Goal: Task Accomplishment & Management: Complete application form

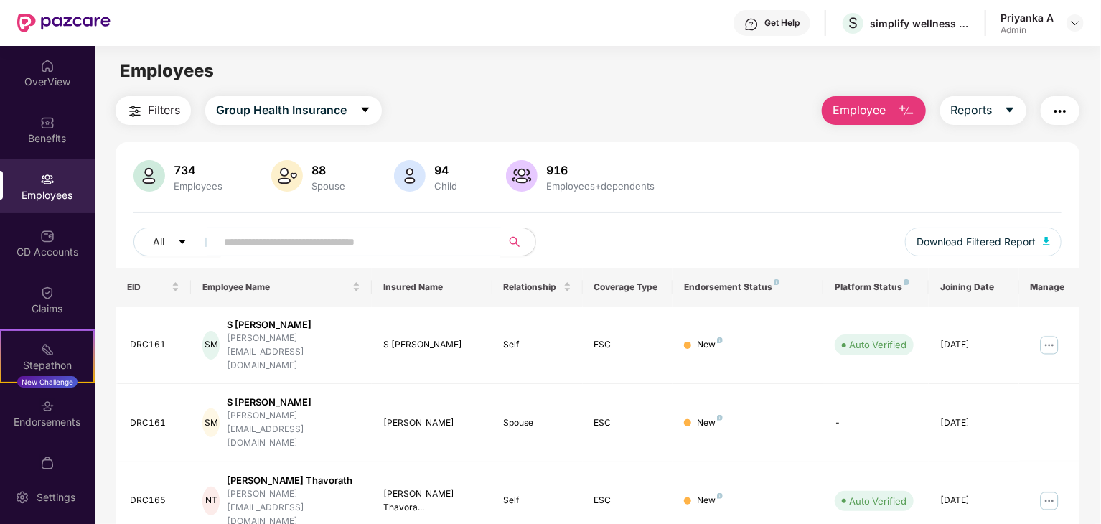
click at [362, 234] on input "text" at bounding box center [353, 242] width 258 height 22
click at [451, 239] on input "text" at bounding box center [353, 242] width 258 height 22
click at [46, 194] on div "Employees" at bounding box center [47, 195] width 95 height 14
click at [253, 244] on input "text" at bounding box center [353, 242] width 258 height 22
click at [901, 107] on img "button" at bounding box center [906, 111] width 17 height 17
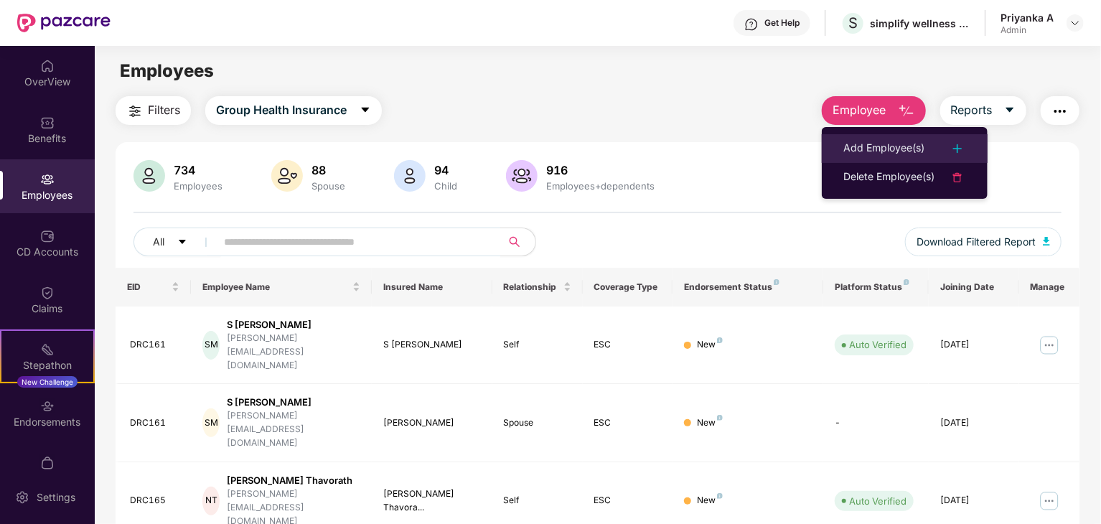
click at [961, 149] on img at bounding box center [957, 148] width 17 height 17
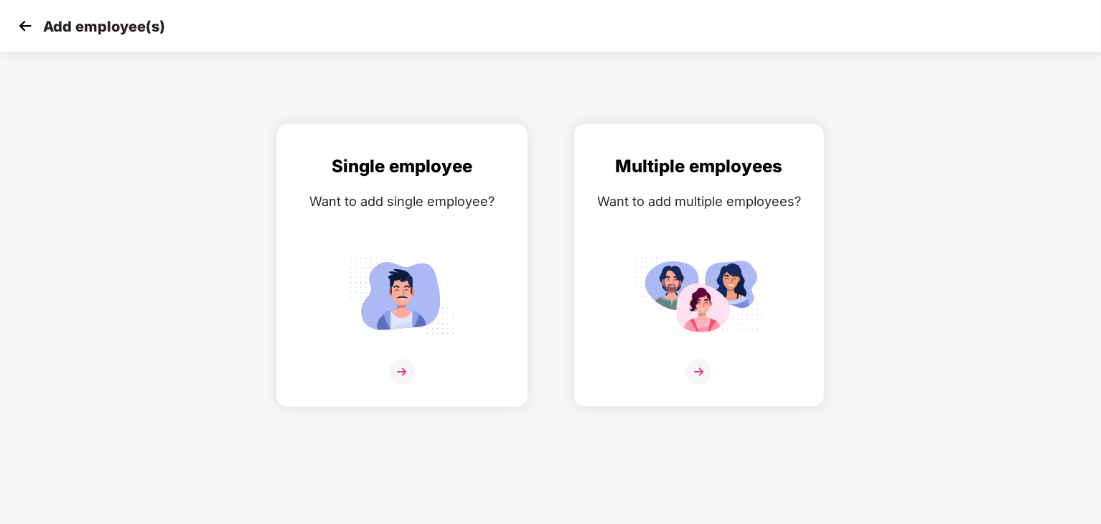
click at [403, 376] on img at bounding box center [402, 372] width 26 height 26
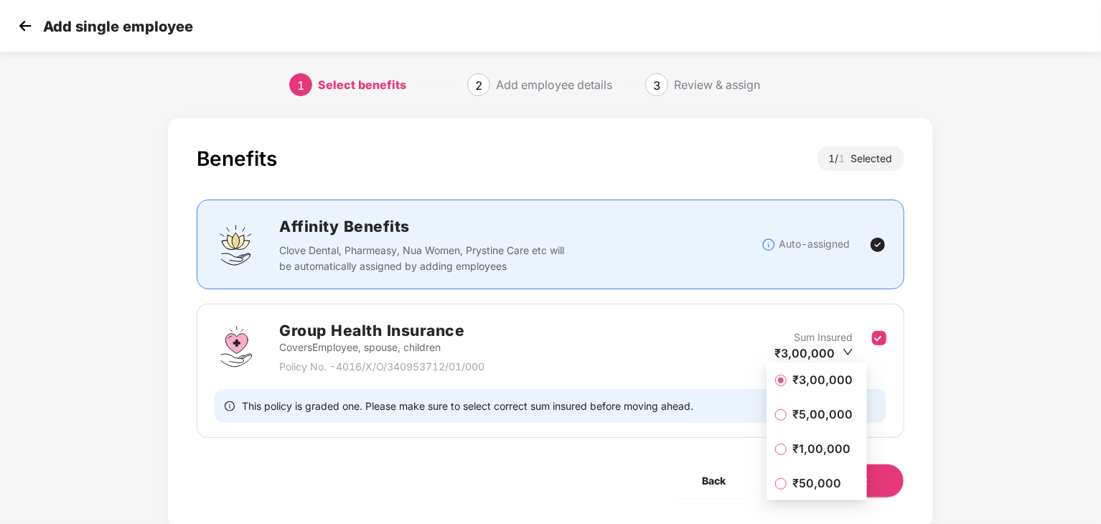
click at [807, 487] on span "₹50,000" at bounding box center [816, 483] width 60 height 16
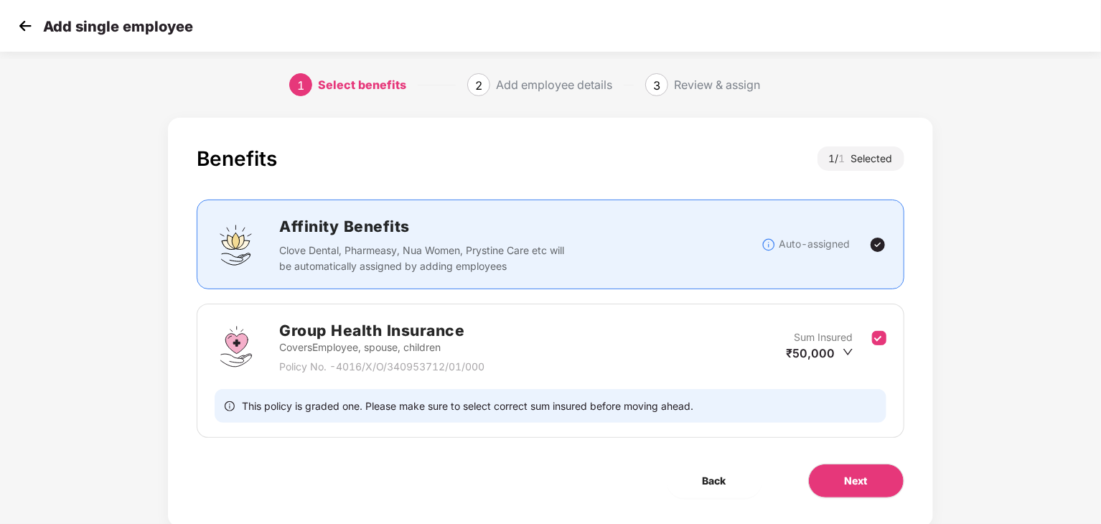
click at [877, 250] on img at bounding box center [877, 244] width 17 height 17
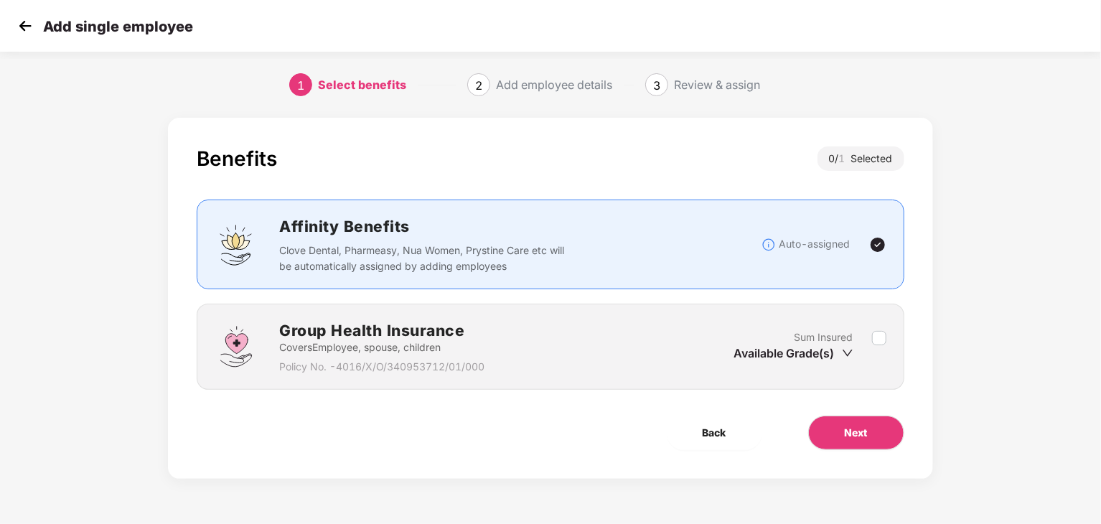
click at [872, 244] on img at bounding box center [877, 244] width 17 height 17
click at [858, 435] on span "Next" at bounding box center [855, 433] width 23 height 16
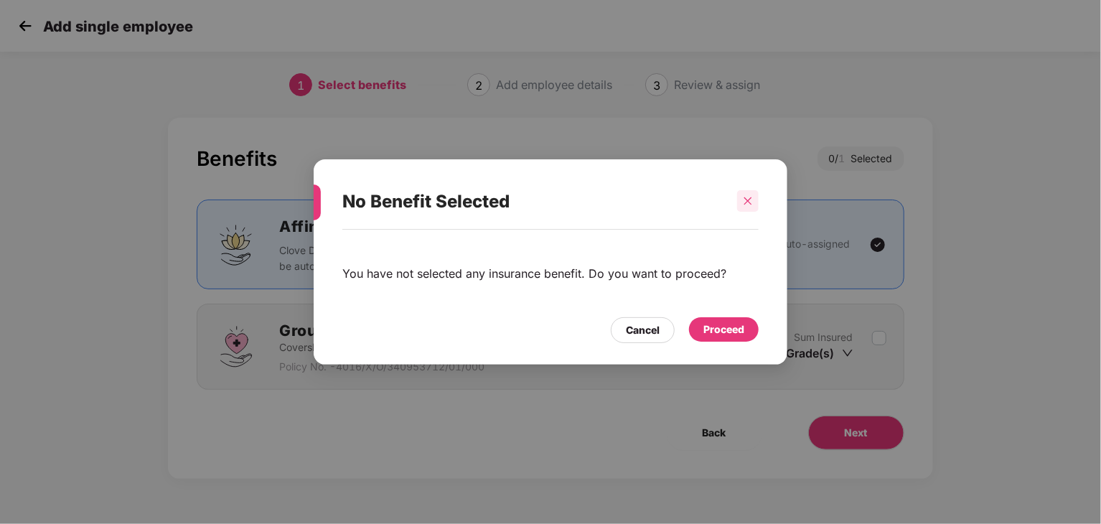
click at [749, 203] on icon "close" at bounding box center [748, 201] width 8 height 8
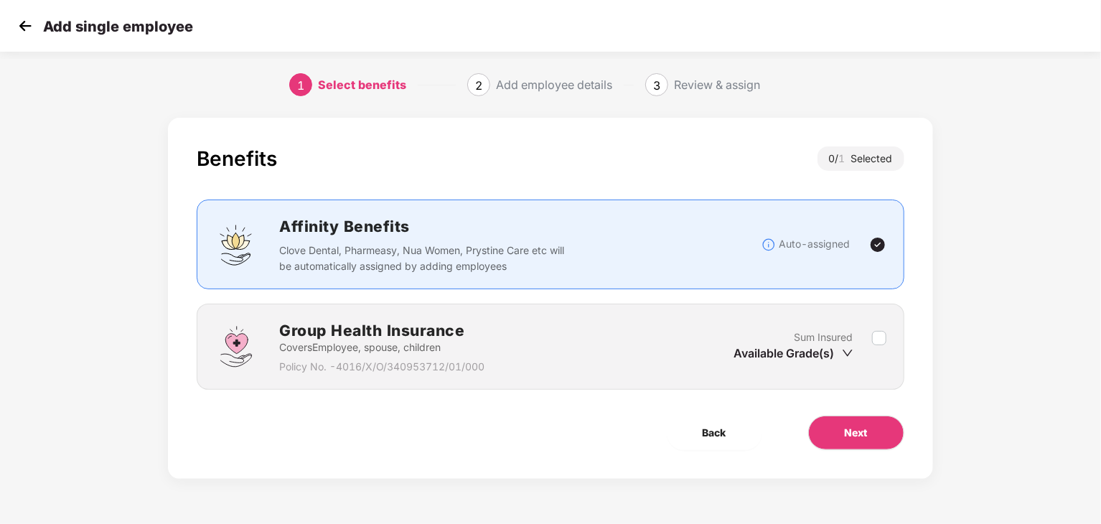
click at [753, 238] on div "Affinity Benefits Clove Dental, Pharmeasy, Nua Women, Prystine Care etc will be…" at bounding box center [519, 245] width 481 height 60
click at [852, 236] on div "Auto-assigned" at bounding box center [815, 244] width 108 height 17
click at [874, 243] on img at bounding box center [877, 244] width 17 height 17
click at [709, 434] on span "Back" at bounding box center [714, 433] width 24 height 16
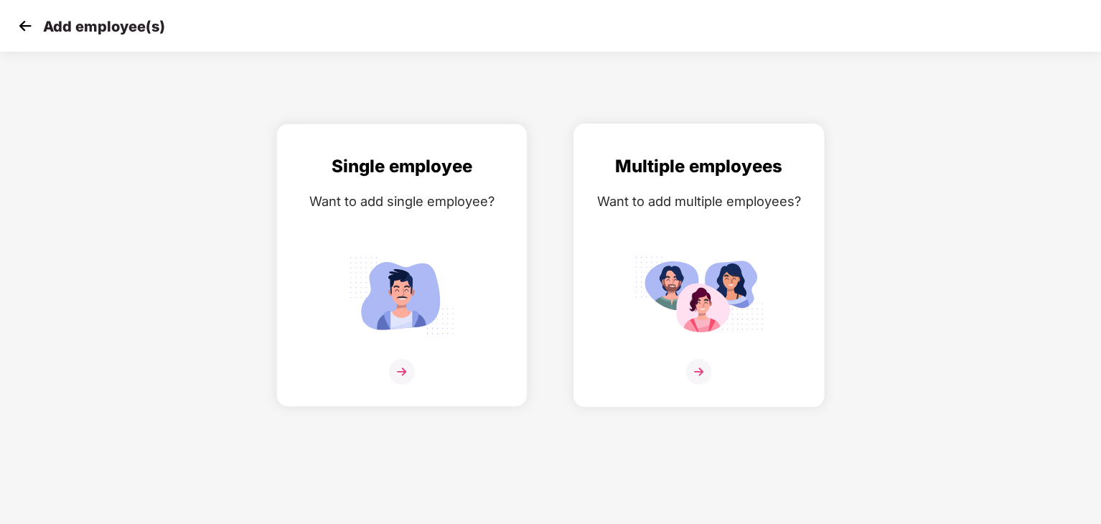
click at [709, 250] on img at bounding box center [698, 295] width 129 height 90
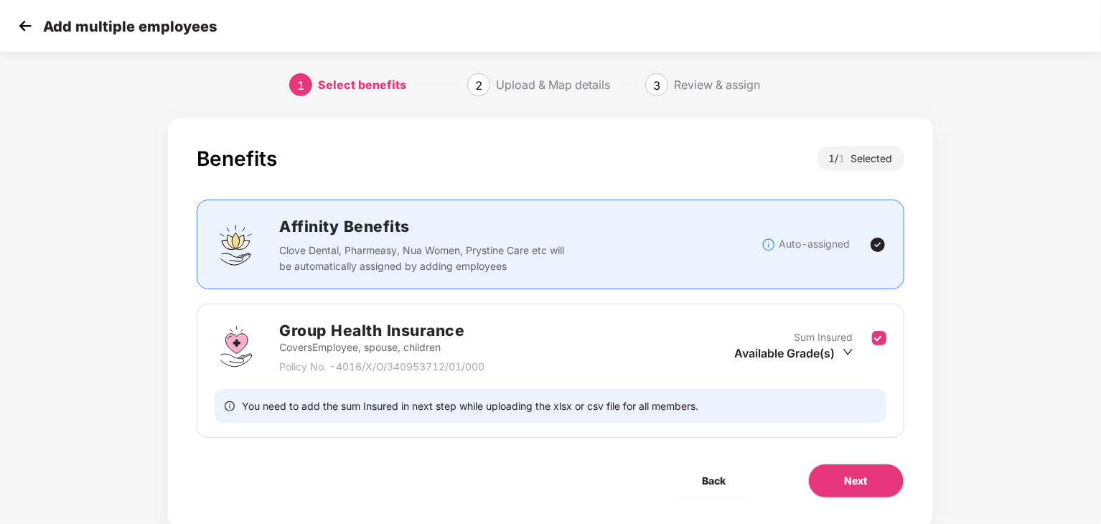
click at [534, 93] on div "Upload & Map details" at bounding box center [553, 84] width 114 height 23
click at [18, 22] on img at bounding box center [25, 26] width 22 height 22
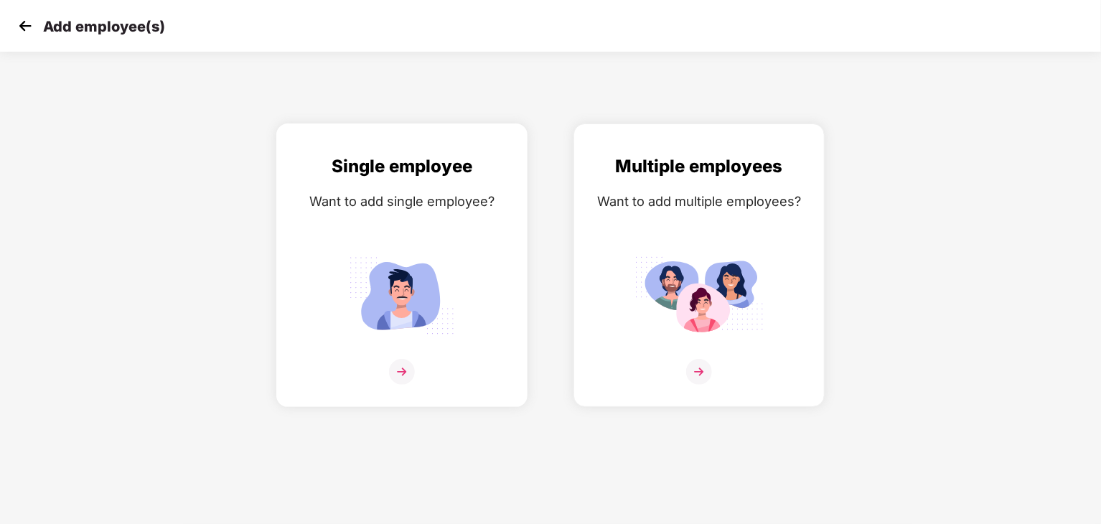
click at [377, 225] on div "Single employee Want to add single employee?" at bounding box center [401, 278] width 221 height 250
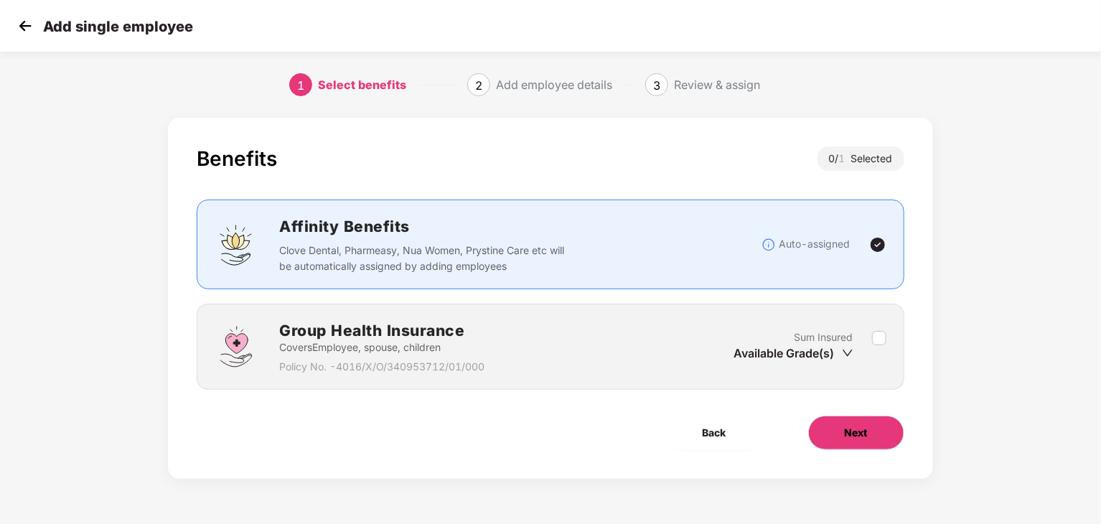
click at [843, 441] on button "Next" at bounding box center [856, 432] width 96 height 34
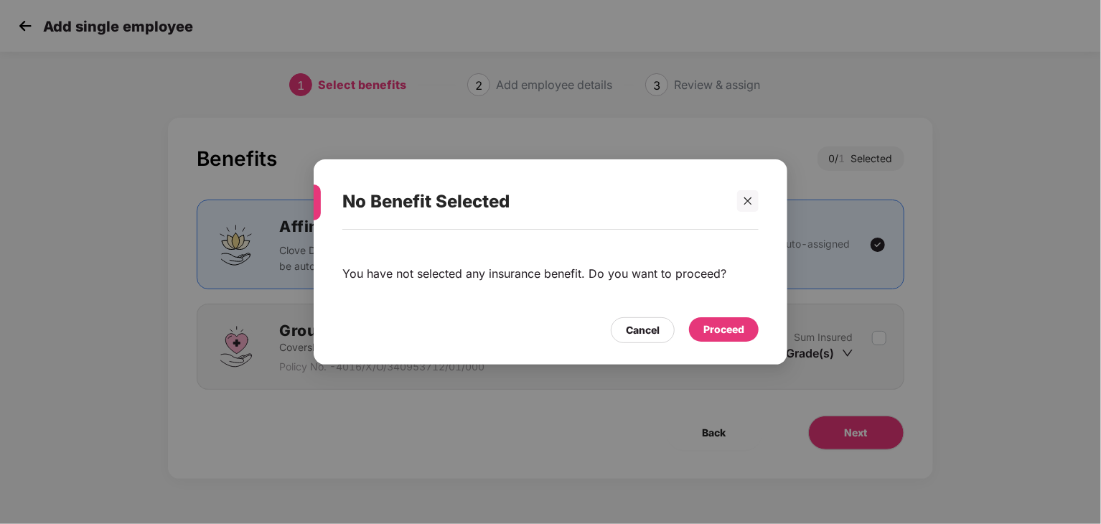
click at [699, 336] on div "Proceed" at bounding box center [724, 329] width 70 height 24
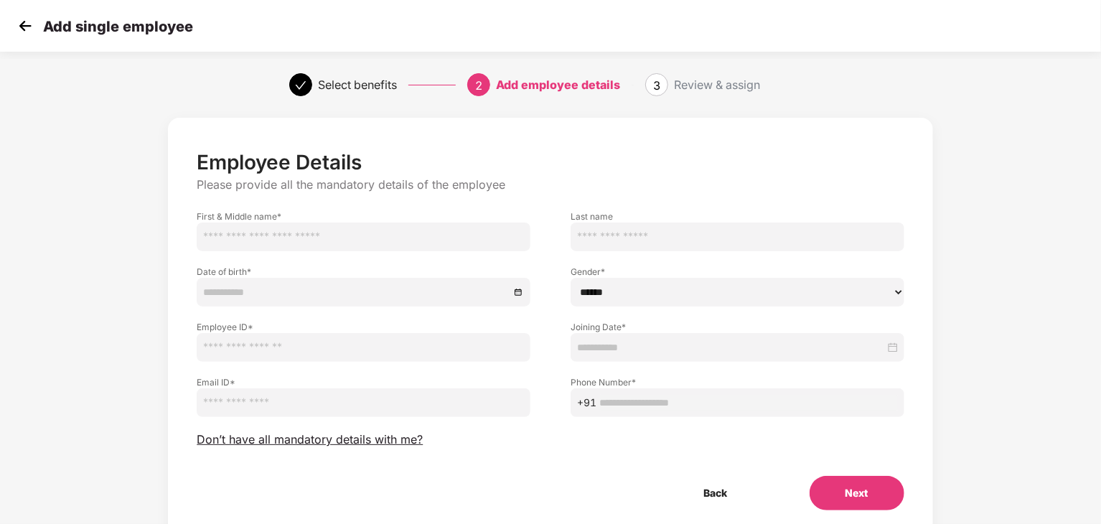
click at [662, 86] on div "3" at bounding box center [656, 84] width 23 height 23
click at [28, 27] on img at bounding box center [25, 26] width 22 height 22
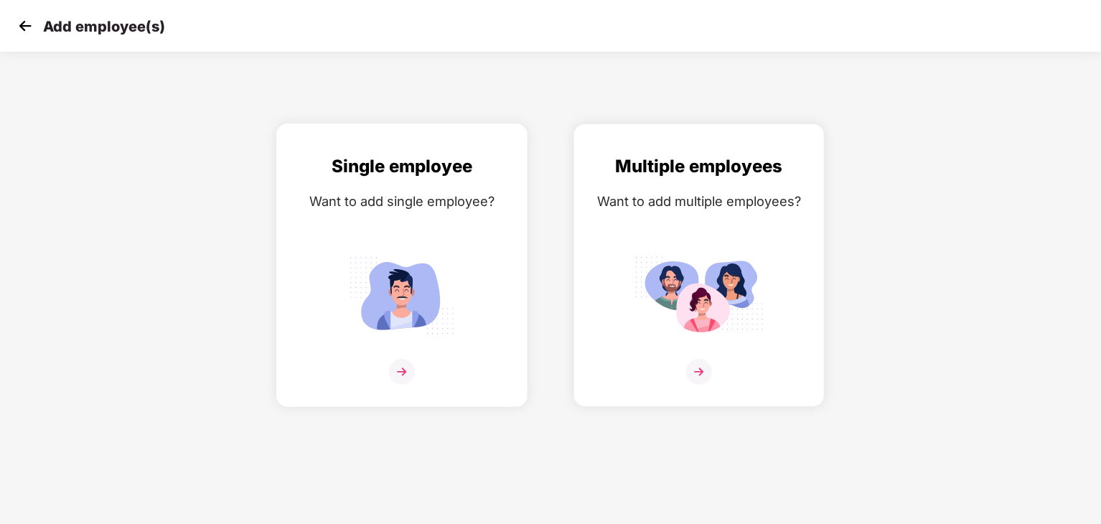
click at [399, 368] on img at bounding box center [402, 372] width 26 height 26
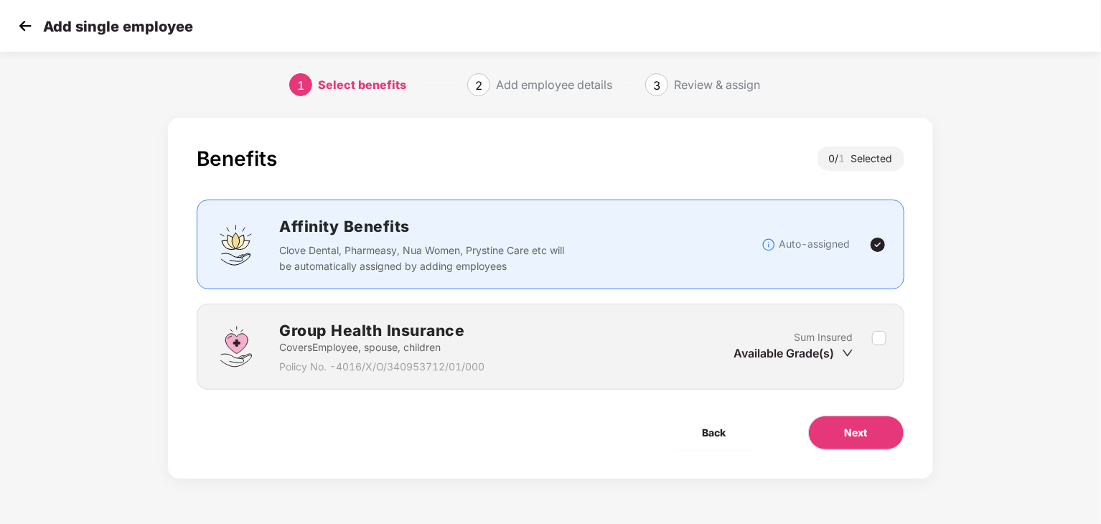
click at [870, 158] on div "0 / 1 Selected" at bounding box center [860, 158] width 87 height 24
click at [830, 158] on div "0 / 1 Selected" at bounding box center [860, 158] width 87 height 24
click at [877, 245] on img at bounding box center [877, 244] width 17 height 17
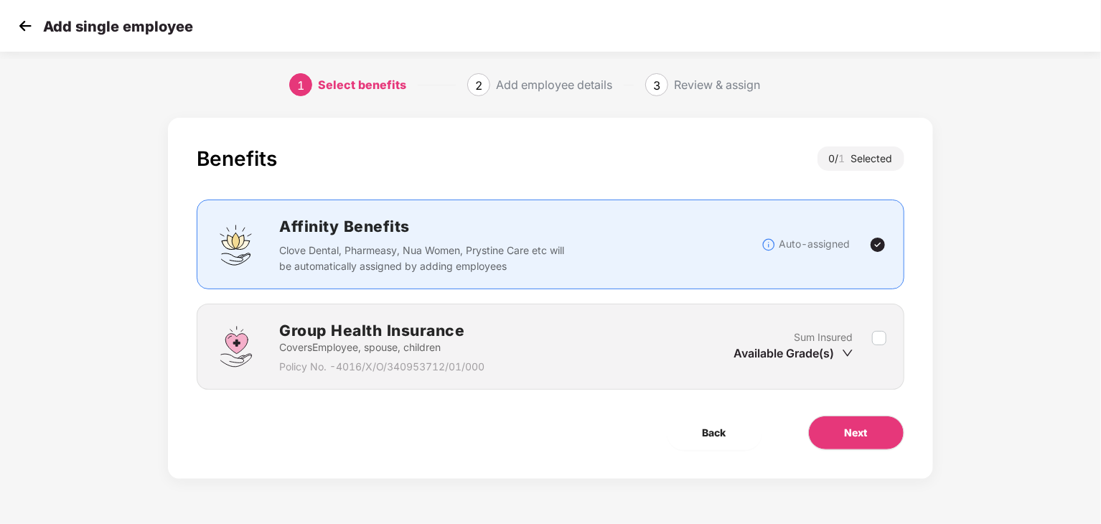
click at [877, 245] on img at bounding box center [877, 244] width 17 height 17
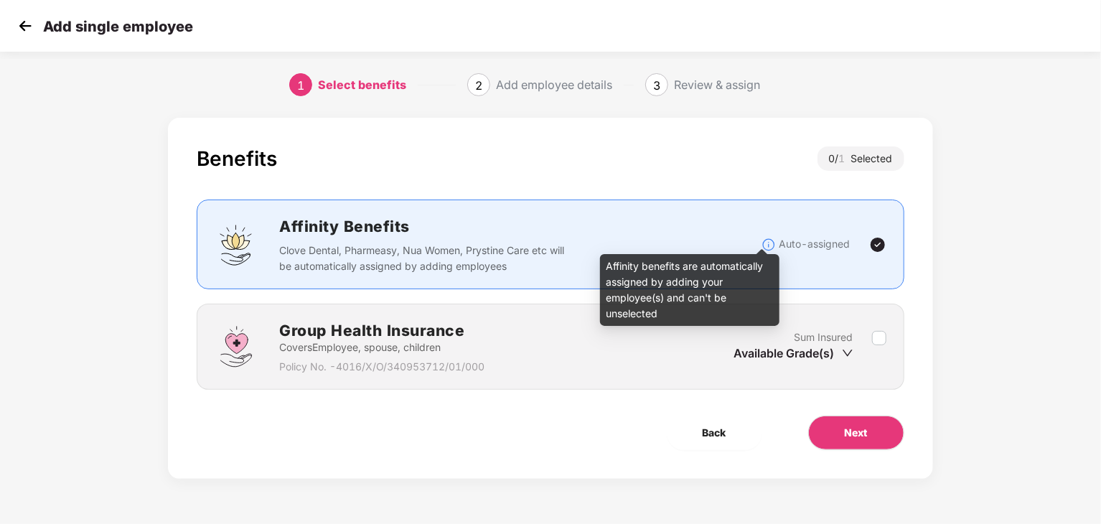
click at [777, 239] on span at bounding box center [770, 243] width 18 height 12
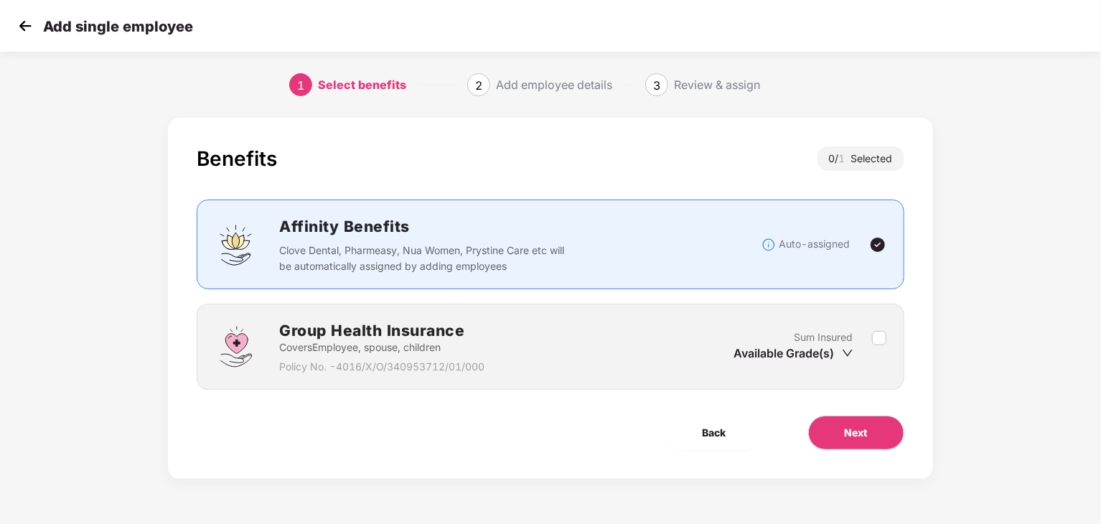
click at [538, 231] on h2 "Affinity Benefits" at bounding box center [519, 227] width 481 height 24
click at [511, 348] on div "Group Health Insurance Covers Employee, spouse, children Policy No. - 4016/X/O/…" at bounding box center [550, 347] width 671 height 56
click at [497, 237] on h2 "Affinity Benefits" at bounding box center [519, 227] width 481 height 24
click at [599, 274] on div "Affinity Benefits Clove Dental, Pharmeasy, Nua Women, Prystine Care etc will be…" at bounding box center [550, 244] width 707 height 90
click at [705, 430] on span "Back" at bounding box center [714, 433] width 24 height 16
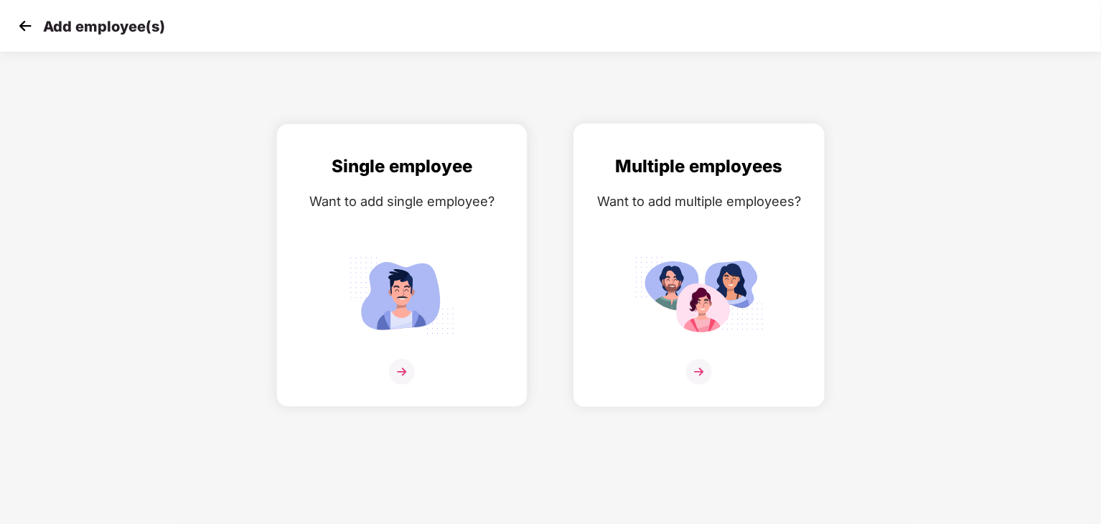
click at [695, 376] on img at bounding box center [699, 372] width 26 height 26
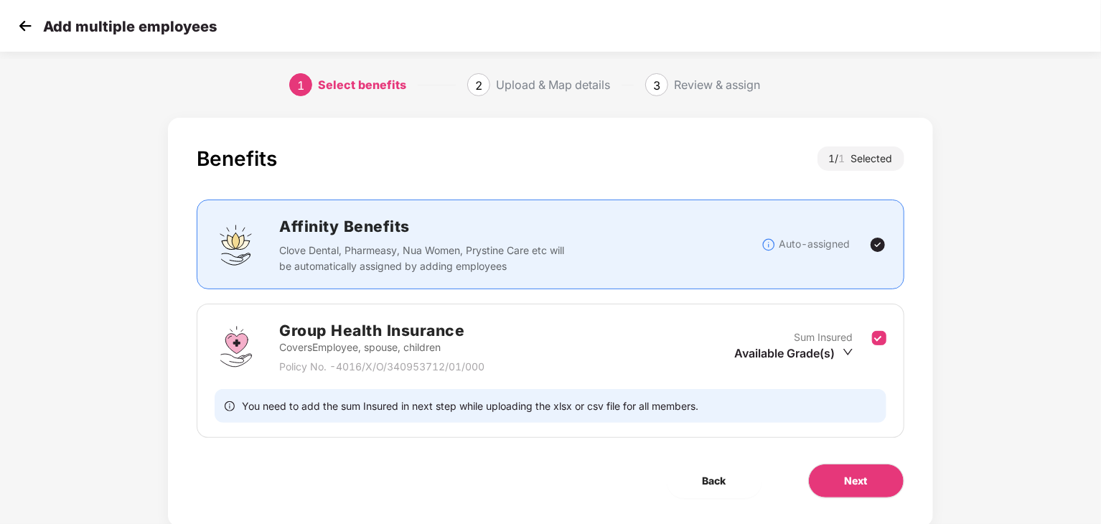
click at [697, 360] on div "Group Health Insurance Covers Employee, spouse, children Policy No. - 4016/X/O/…" at bounding box center [550, 347] width 671 height 56
click at [24, 26] on img at bounding box center [25, 26] width 22 height 22
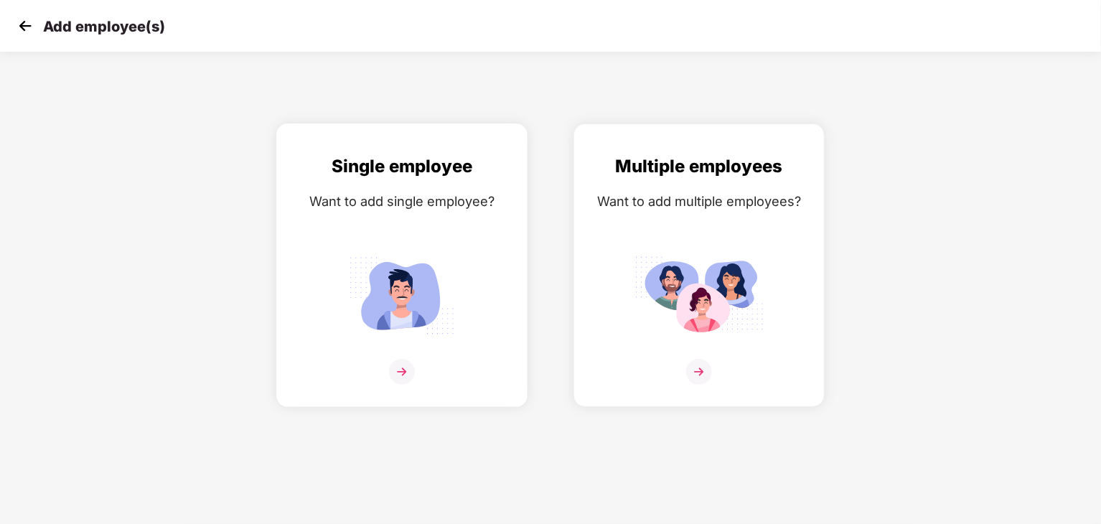
click at [401, 249] on div "Single employee Want to add single employee?" at bounding box center [401, 278] width 221 height 250
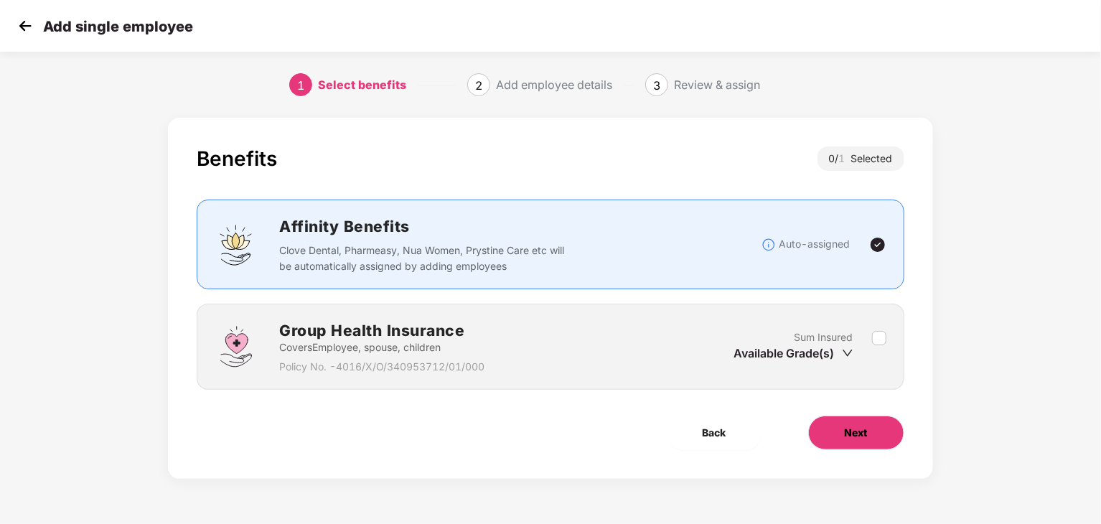
click at [851, 425] on span "Next" at bounding box center [855, 433] width 23 height 16
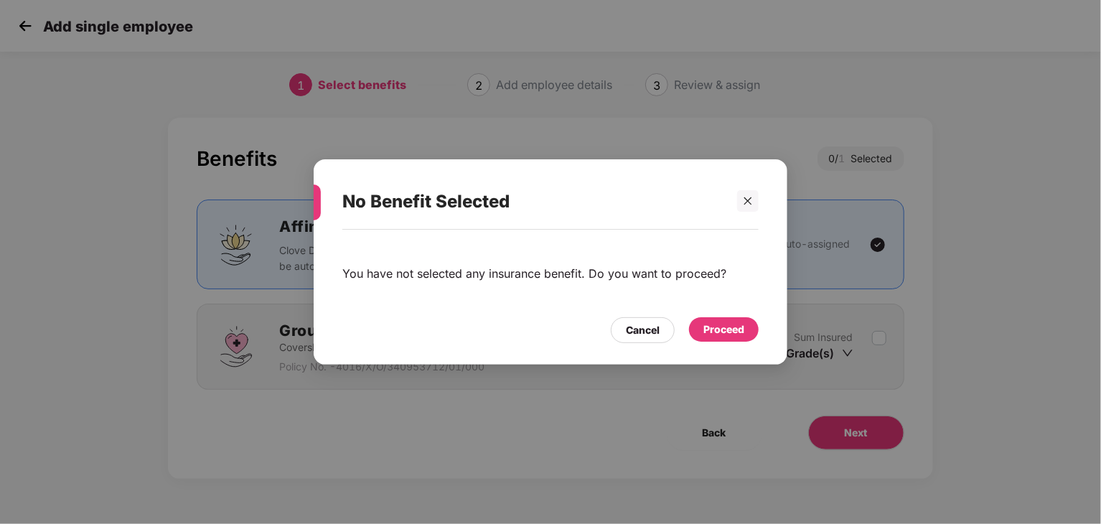
click at [707, 331] on div "Proceed" at bounding box center [723, 329] width 41 height 16
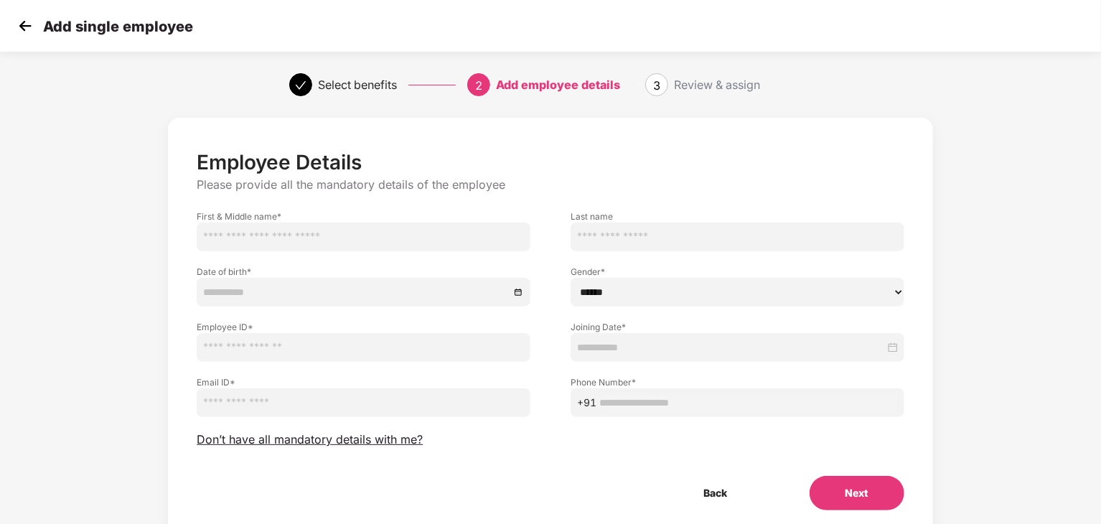
click at [381, 248] on input "text" at bounding box center [364, 236] width 334 height 29
type input "*"
click at [639, 235] on input "text" at bounding box center [737, 236] width 334 height 29
click at [639, 295] on select "****** **** ******" at bounding box center [737, 292] width 334 height 29
select select "******"
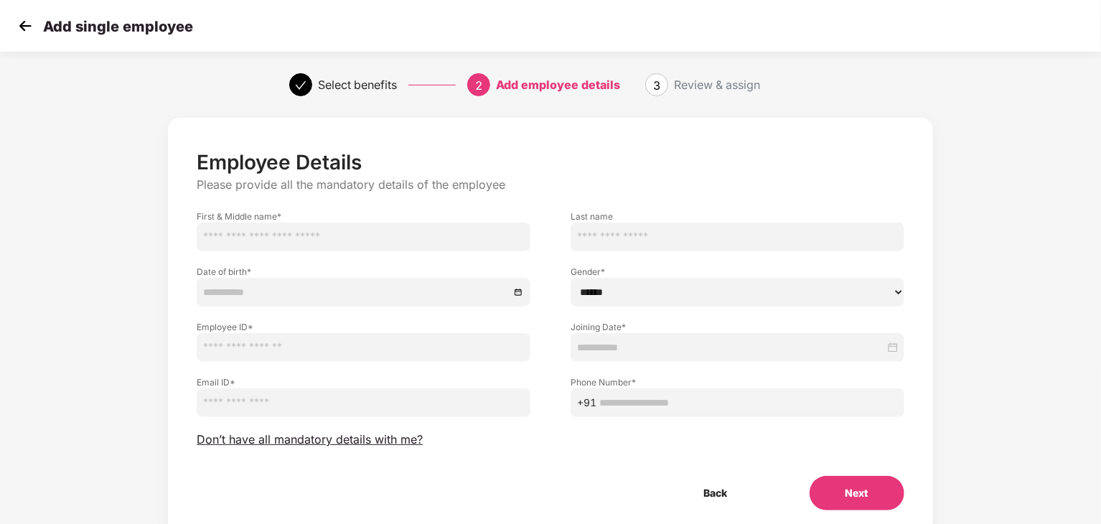
click at [570, 278] on select "****** **** ******" at bounding box center [737, 292] width 334 height 29
click at [20, 32] on img at bounding box center [25, 26] width 22 height 22
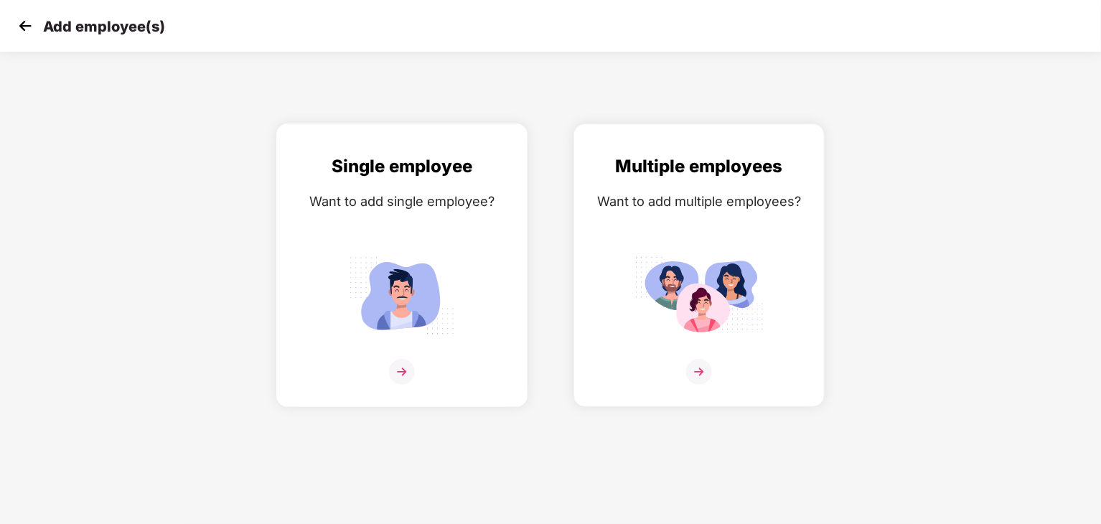
click at [411, 374] on img at bounding box center [402, 372] width 26 height 26
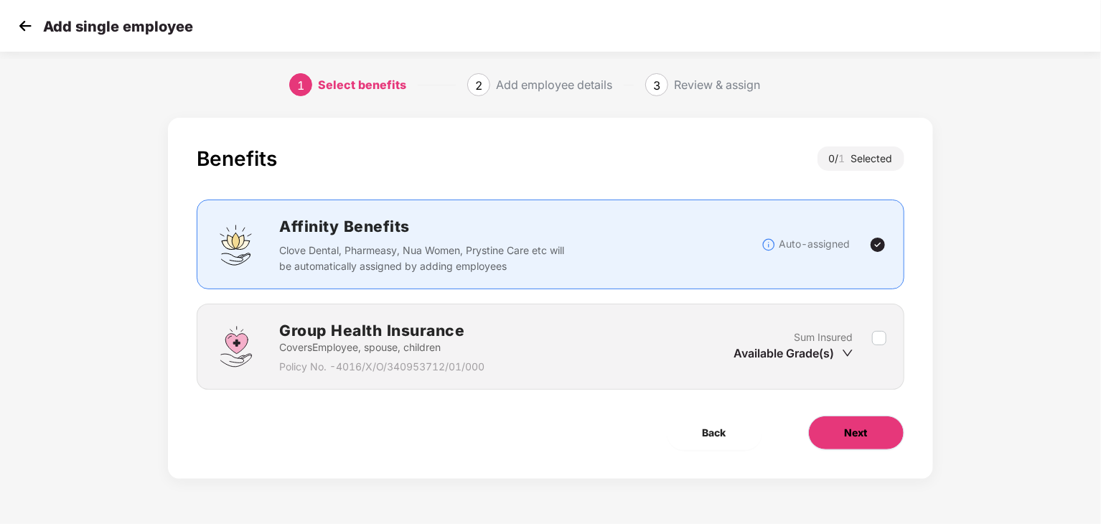
click at [855, 435] on span "Next" at bounding box center [855, 433] width 23 height 16
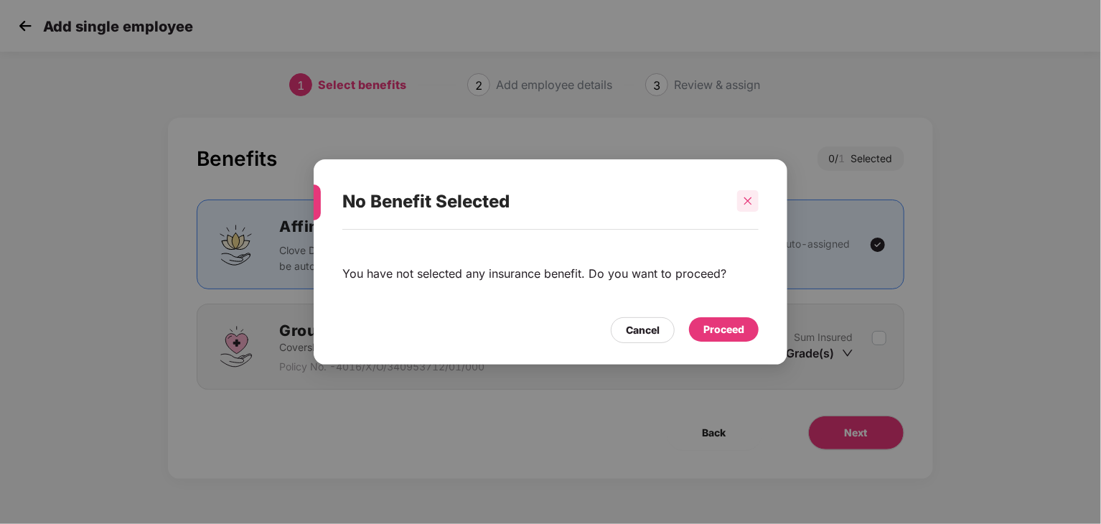
click at [748, 207] on div at bounding box center [748, 201] width 22 height 22
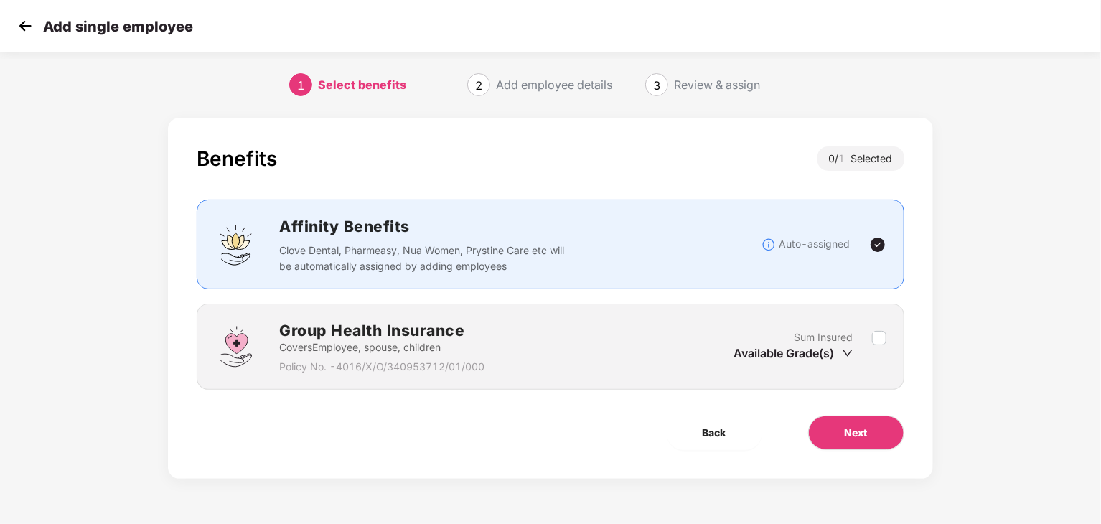
click at [874, 346] on label at bounding box center [879, 346] width 14 height 35
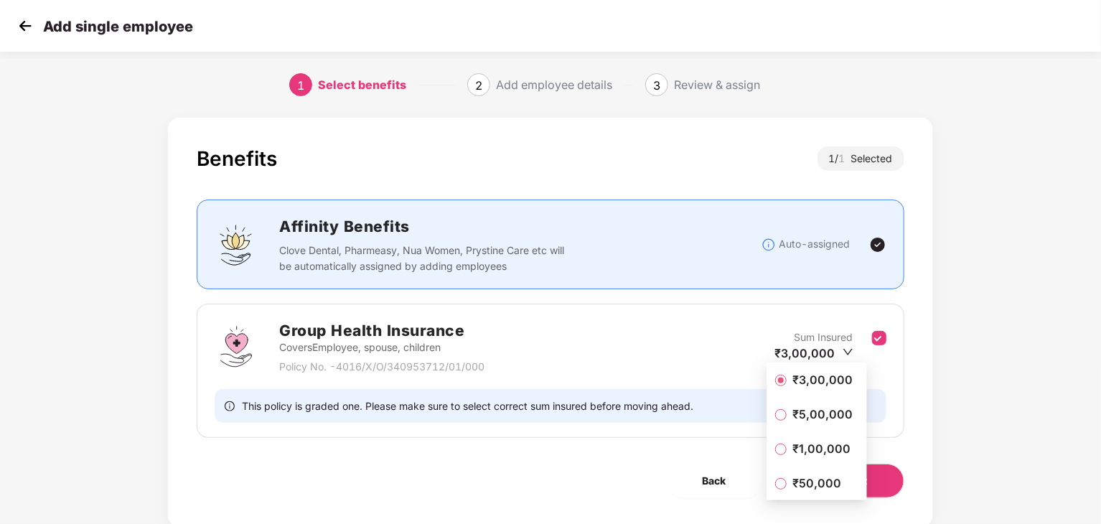
click at [801, 480] on span "₹50,000" at bounding box center [816, 483] width 60 height 16
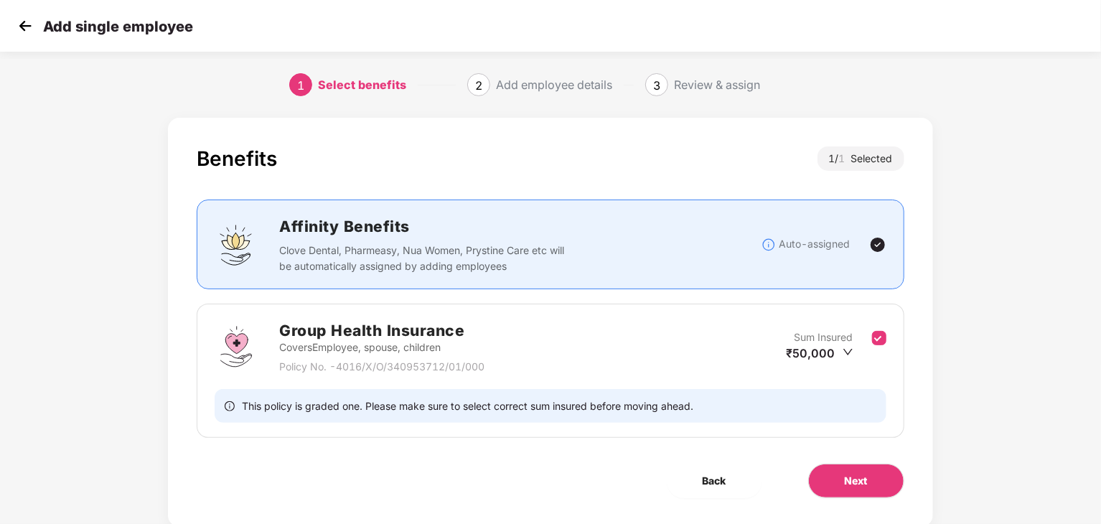
click at [976, 405] on div "Benefits 1 / 1 Selected Affinity Benefits Clove Dental, Pharmeasy, Nua Women, P…" at bounding box center [550, 336] width 917 height 452
click at [867, 488] on button "Next" at bounding box center [856, 481] width 96 height 34
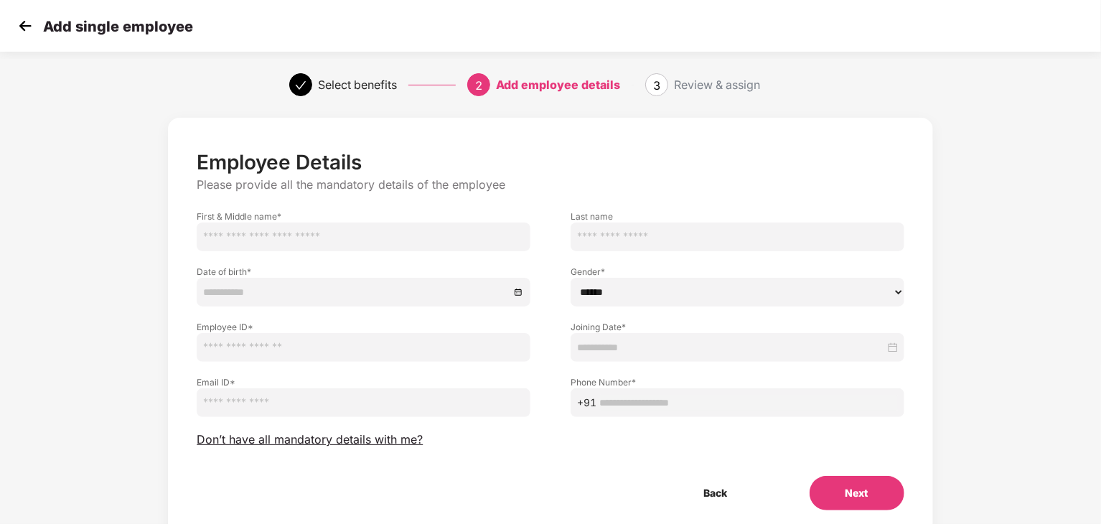
click at [20, 28] on img at bounding box center [25, 26] width 22 height 22
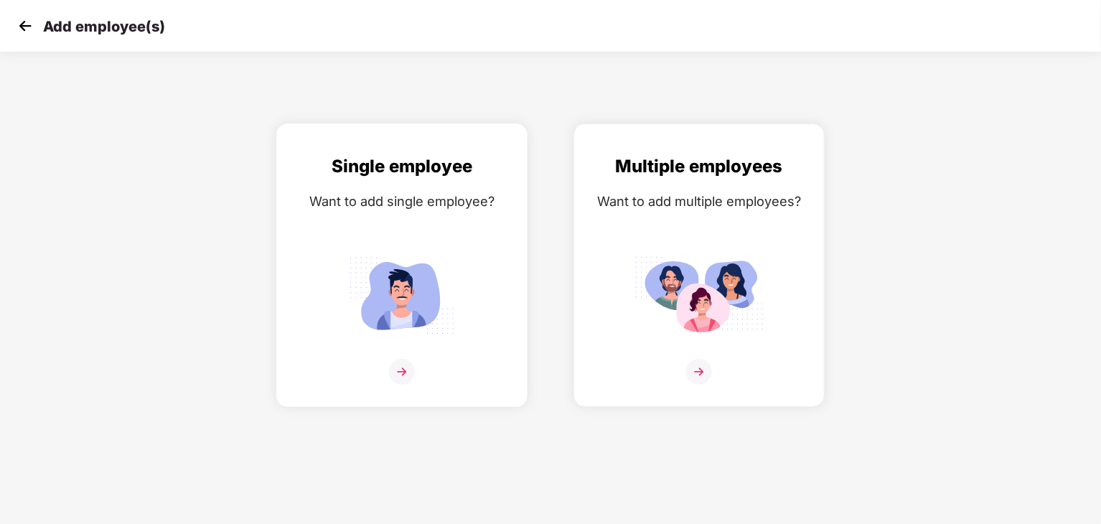
click at [406, 370] on img at bounding box center [402, 372] width 26 height 26
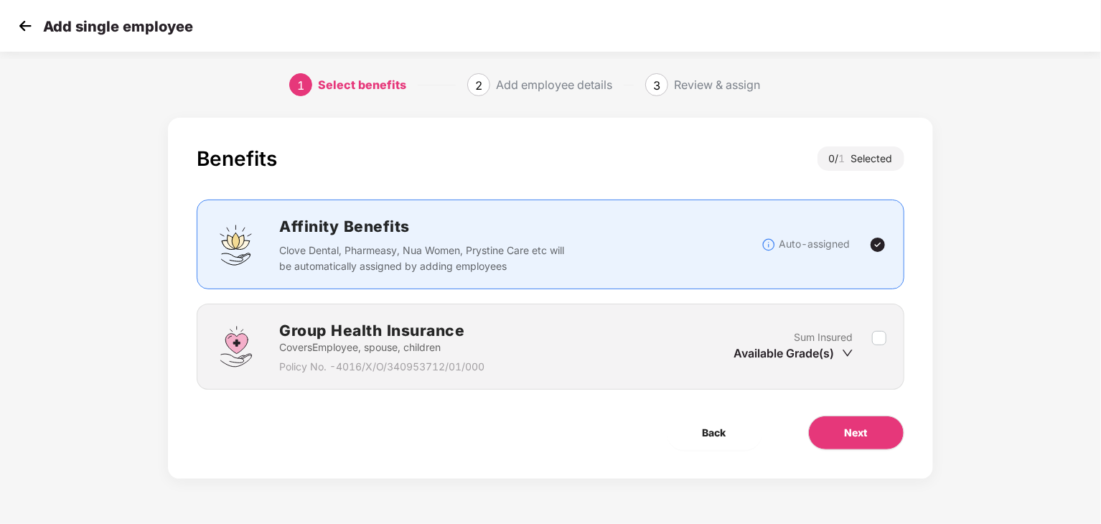
click at [1029, 264] on div "Benefits 0 / 1 Selected Affinity Benefits Clove Dental, Pharmeasy, Nua Women, P…" at bounding box center [550, 312] width 1101 height 404
click at [630, 305] on div "Group Health Insurance Covers Employee, spouse, children Policy No. - 4016/X/O/…" at bounding box center [550, 347] width 707 height 86
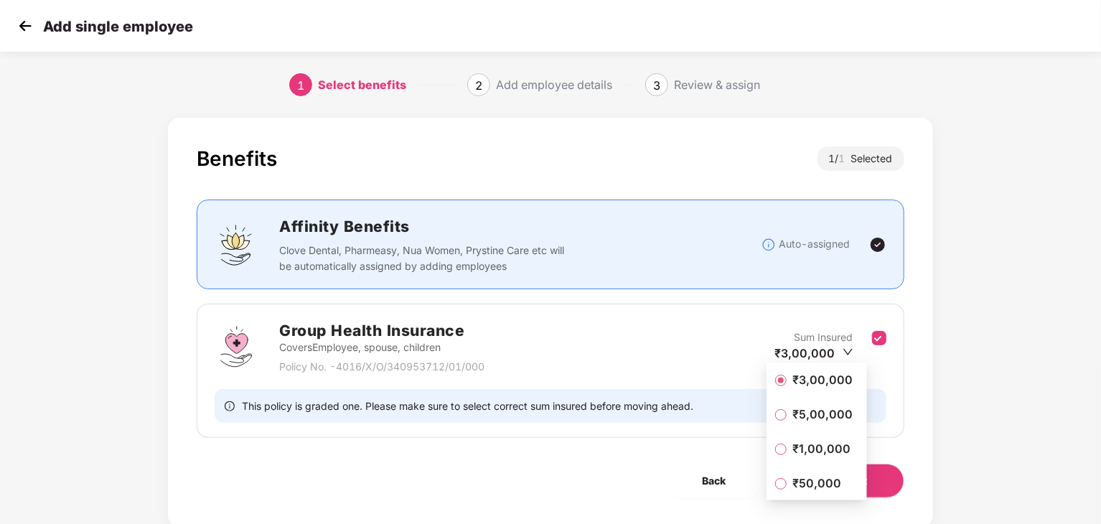
click at [817, 479] on span "₹50,000" at bounding box center [816, 483] width 60 height 16
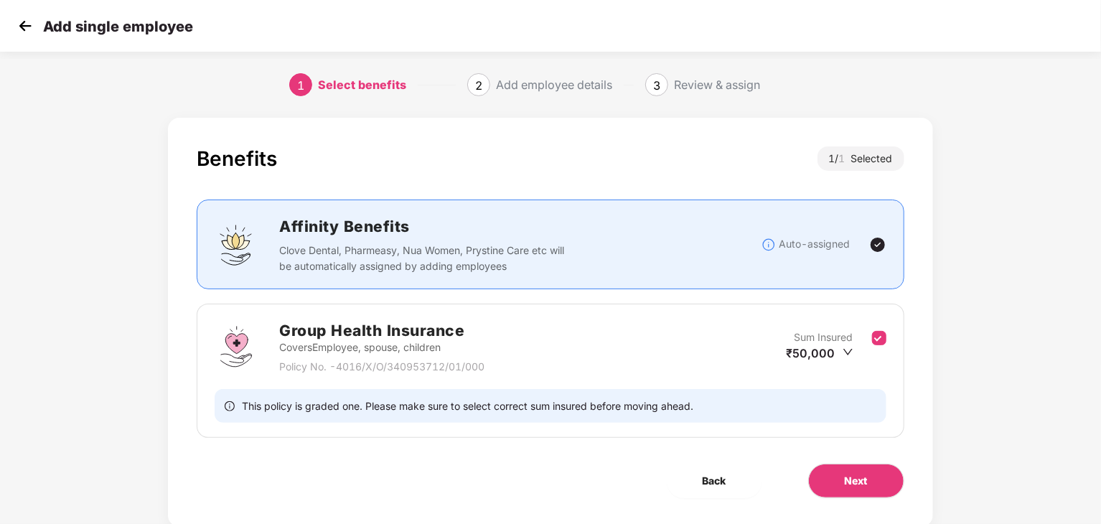
click at [875, 248] on img at bounding box center [877, 244] width 17 height 17
click at [758, 250] on div "Affinity Benefits Clove Dental, Pharmeasy, Nua Women, Prystine Care etc will be…" at bounding box center [519, 245] width 481 height 60
click at [846, 474] on span "Next" at bounding box center [855, 481] width 23 height 16
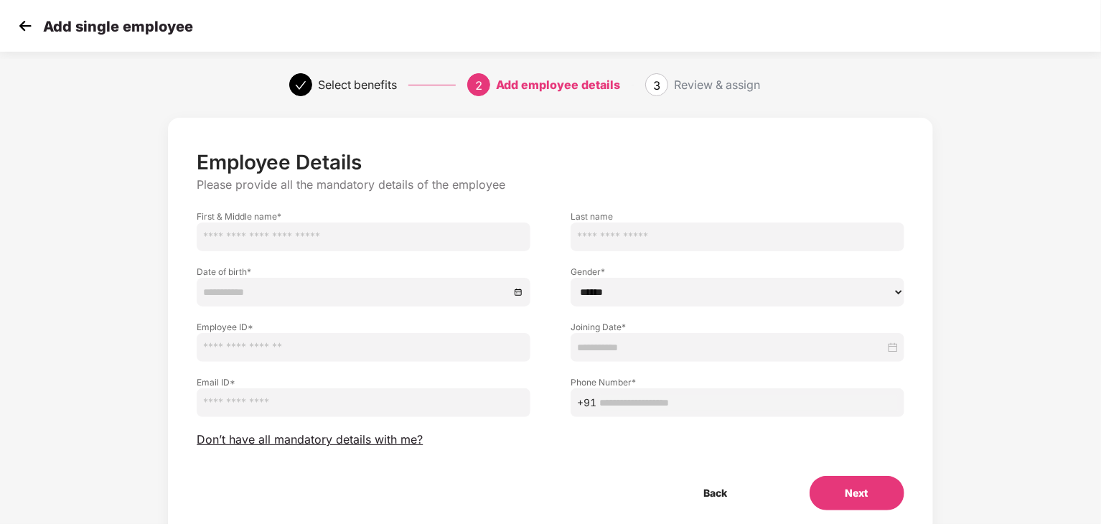
click at [362, 237] on input "text" at bounding box center [364, 236] width 334 height 29
click at [376, 230] on input "text" at bounding box center [364, 236] width 334 height 29
paste input "**********"
drag, startPoint x: 301, startPoint y: 237, endPoint x: 273, endPoint y: 248, distance: 30.4
click at [273, 248] on input "**********" at bounding box center [364, 236] width 334 height 29
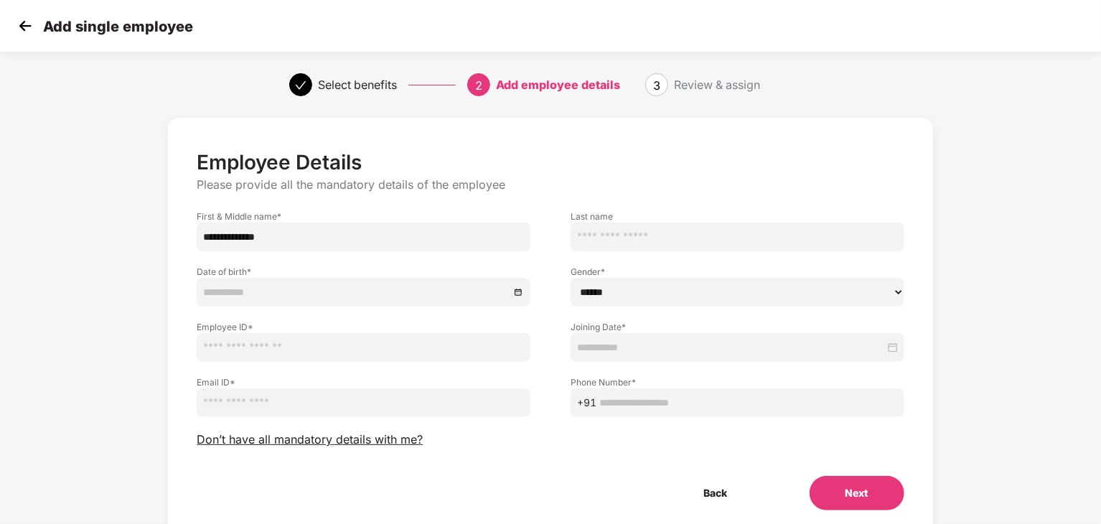
type input "**********"
click at [626, 233] on input "text" at bounding box center [737, 236] width 334 height 29
paste input "*****"
type input "*****"
click at [396, 290] on input at bounding box center [356, 292] width 306 height 16
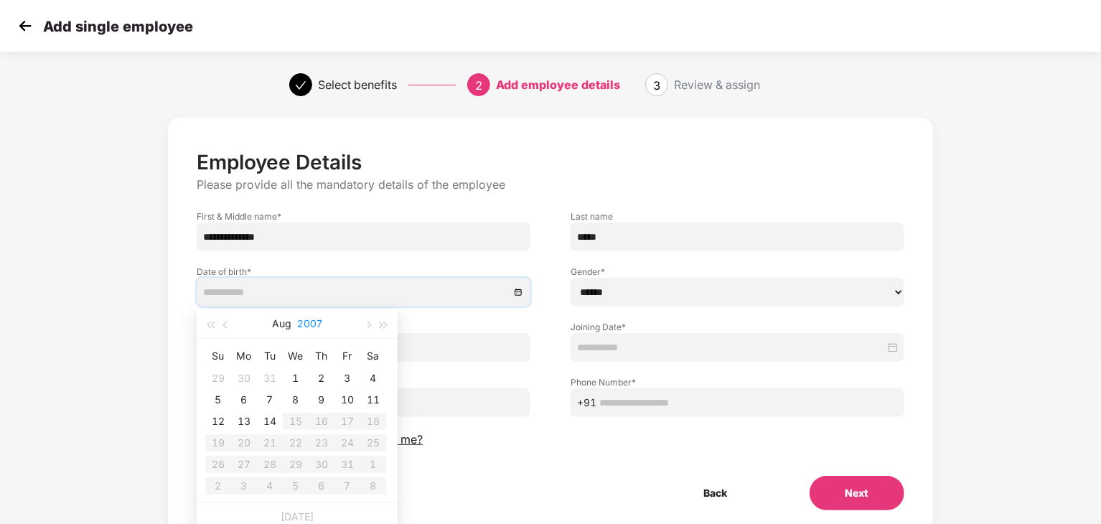
click at [303, 325] on button "2007" at bounding box center [309, 323] width 25 height 29
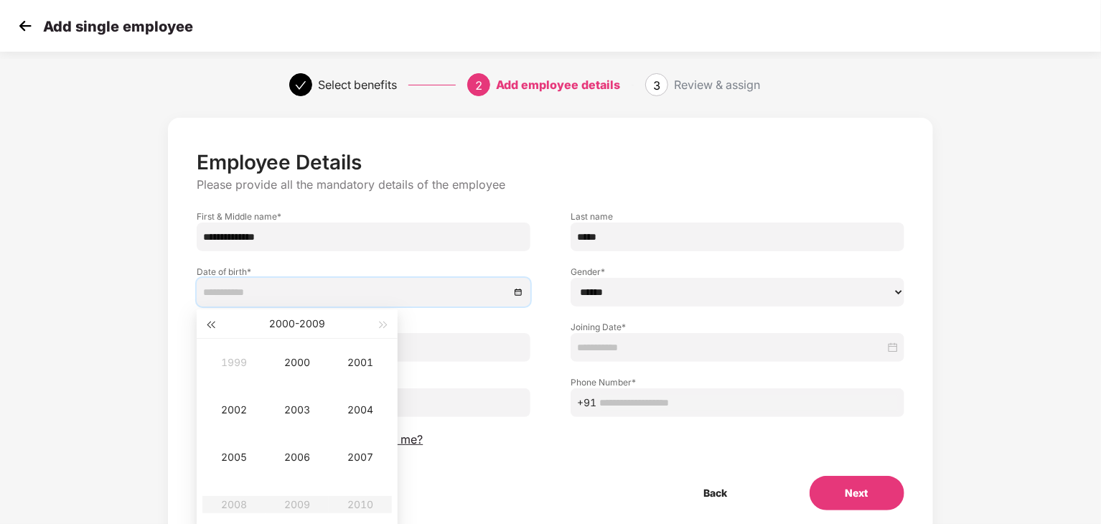
click at [214, 322] on span "button" at bounding box center [210, 324] width 7 height 7
type input "**********"
click at [302, 509] on div "1999" at bounding box center [297, 504] width 43 height 17
type input "**********"
click at [298, 507] on div "Nov" at bounding box center [297, 504] width 43 height 17
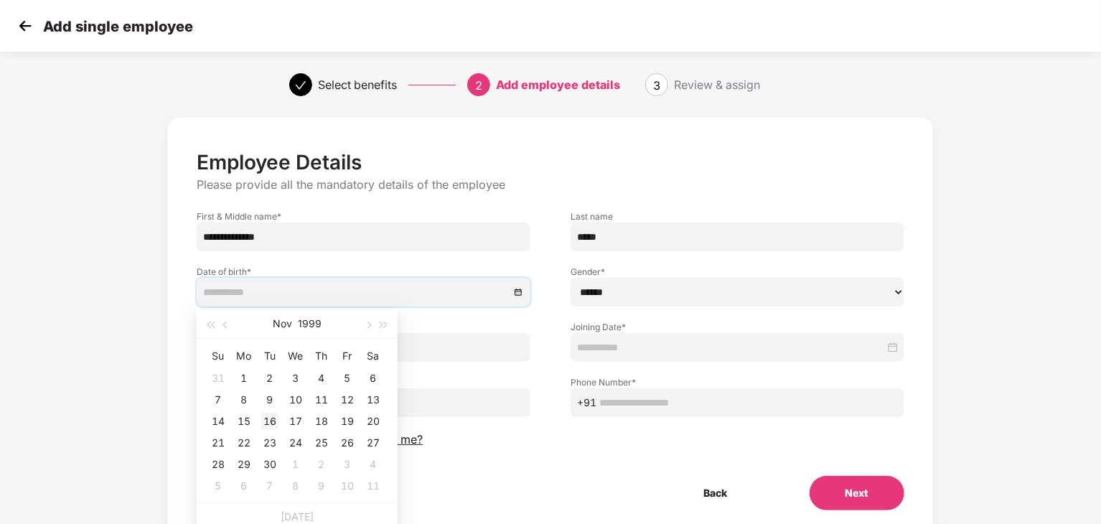
type input "**********"
click at [275, 425] on div "16" at bounding box center [269, 421] width 17 height 17
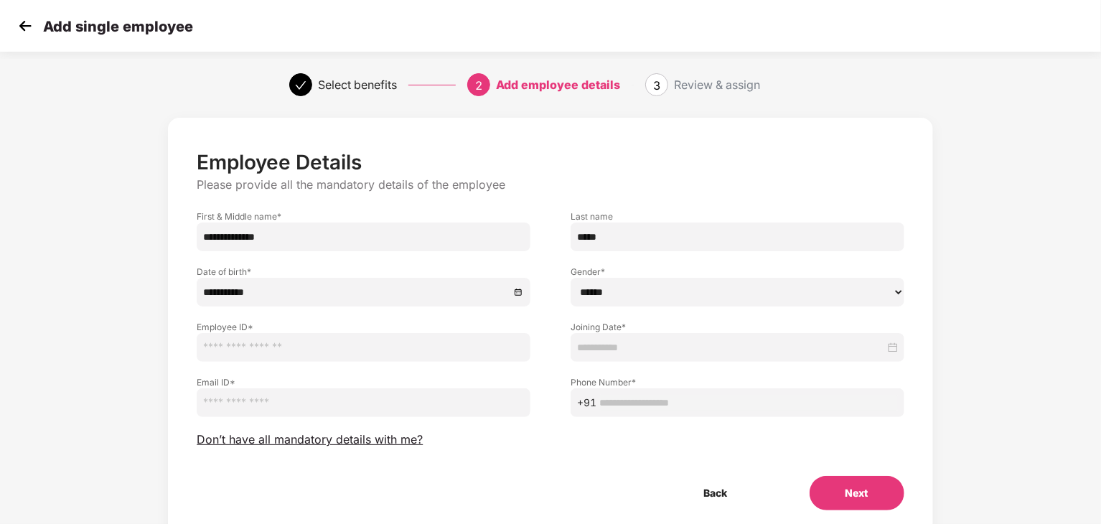
click at [606, 299] on select "****** **** ******" at bounding box center [737, 292] width 334 height 29
select select "******"
click at [570, 278] on select "****** **** ******" at bounding box center [737, 292] width 334 height 29
click at [400, 350] on input "text" at bounding box center [364, 347] width 334 height 29
type input "********"
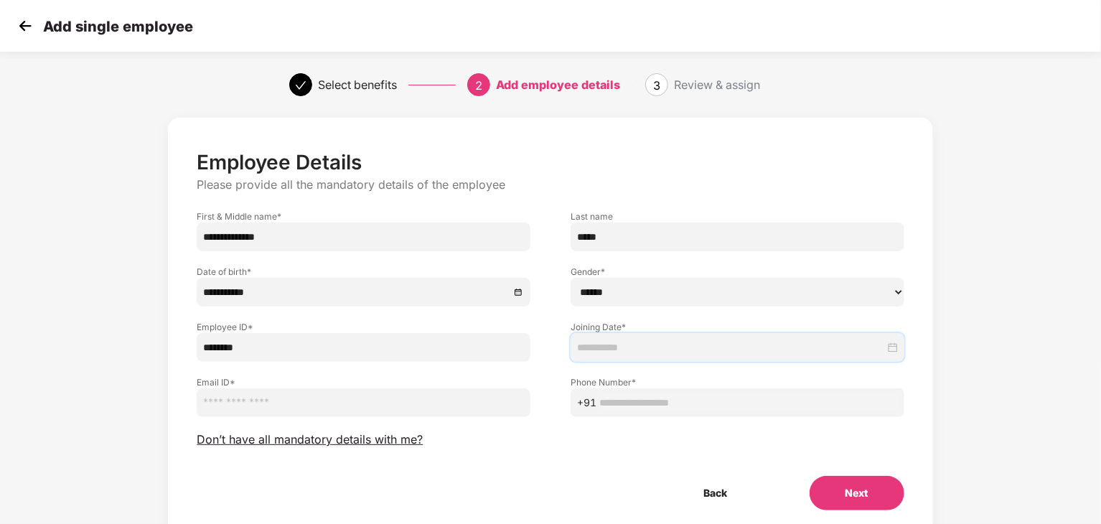
click at [602, 351] on input at bounding box center [731, 347] width 308 height 16
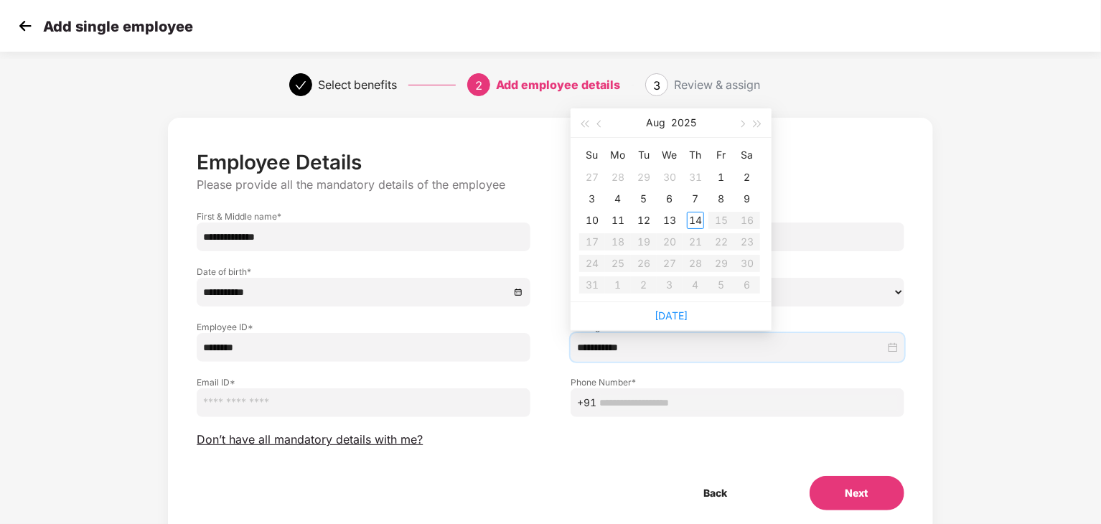
type input "**********"
click at [597, 126] on button "button" at bounding box center [600, 122] width 16 height 29
type input "**********"
click at [729, 220] on div "18" at bounding box center [720, 220] width 17 height 17
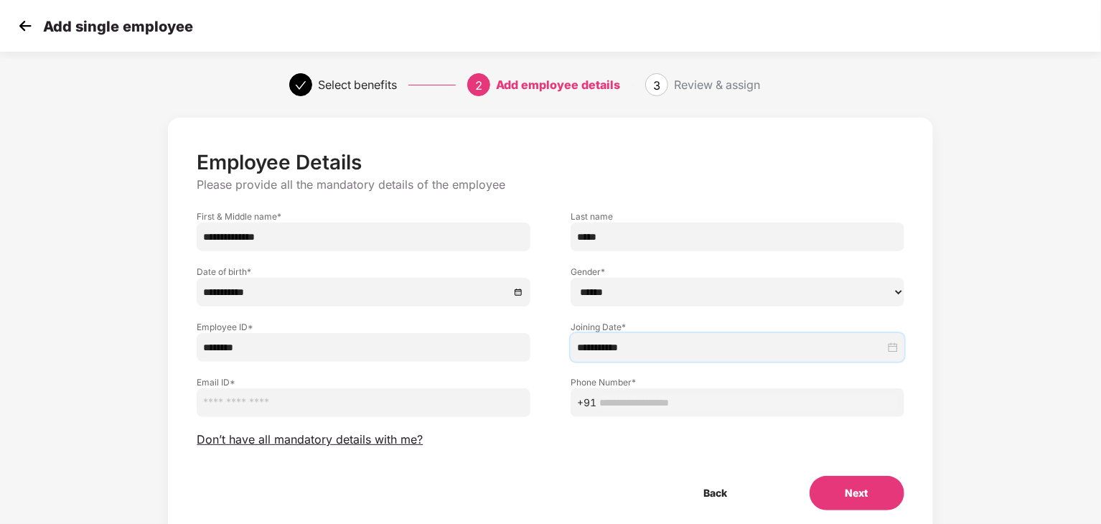
click at [605, 402] on input "text" at bounding box center [748, 403] width 298 height 16
type input "**********"
click at [438, 412] on input "email" at bounding box center [364, 402] width 334 height 29
click at [321, 397] on input "email" at bounding box center [364, 402] width 334 height 29
paste input "**********"
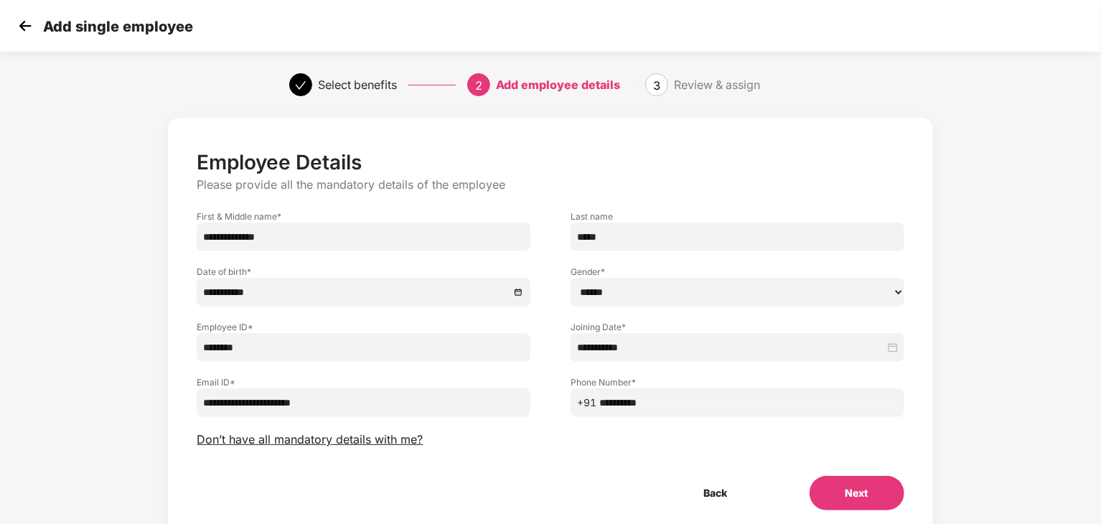
type input "**********"
click at [1090, 374] on div "**********" at bounding box center [550, 342] width 1101 height 464
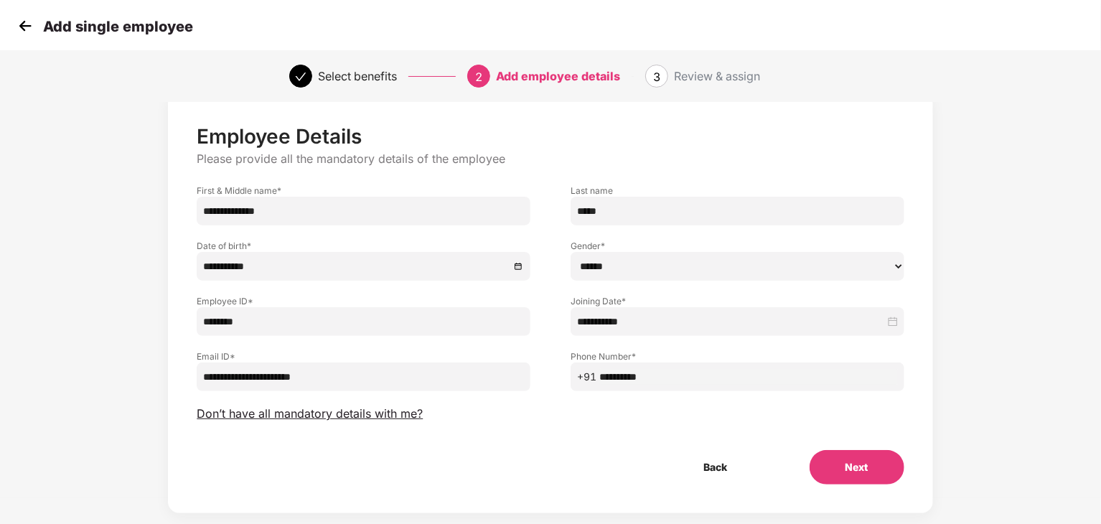
scroll to position [29, 0]
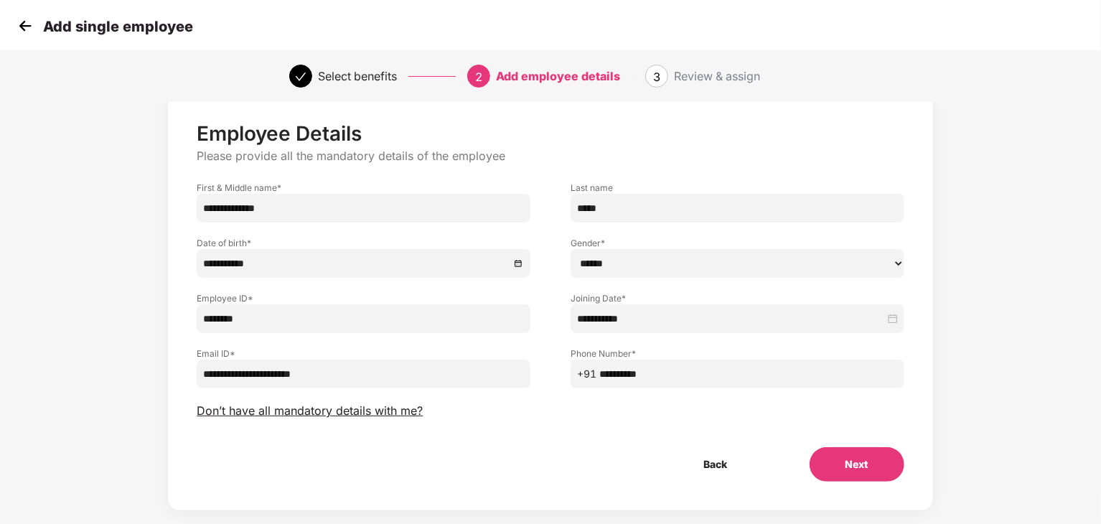
click at [887, 460] on button "Next" at bounding box center [856, 464] width 95 height 34
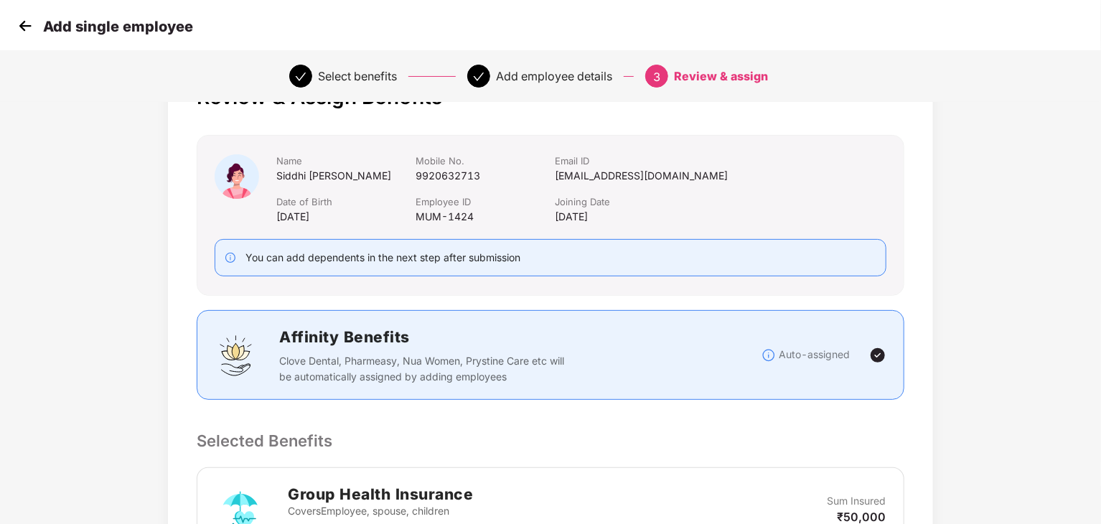
scroll to position [0, 0]
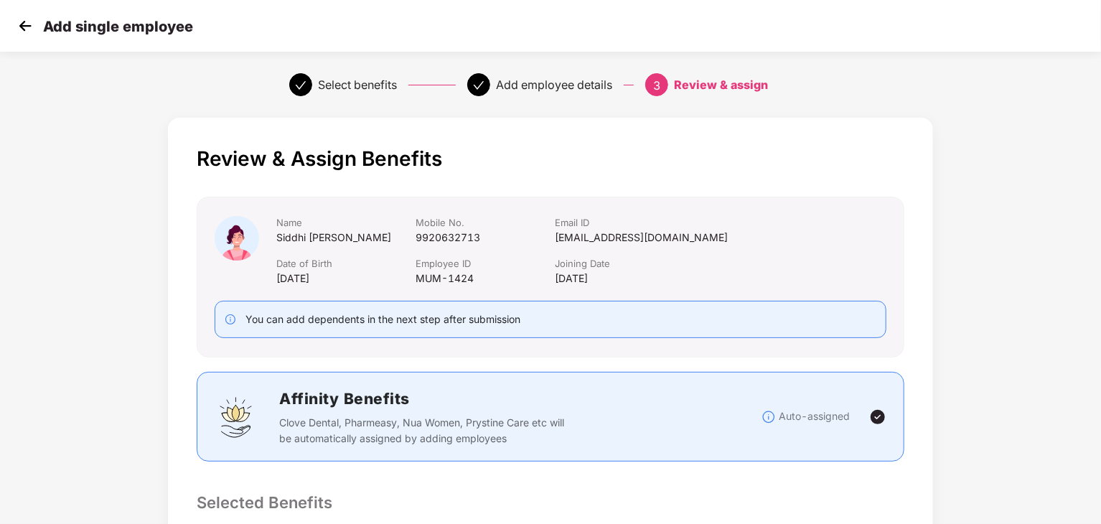
click at [27, 32] on img at bounding box center [25, 26] width 22 height 22
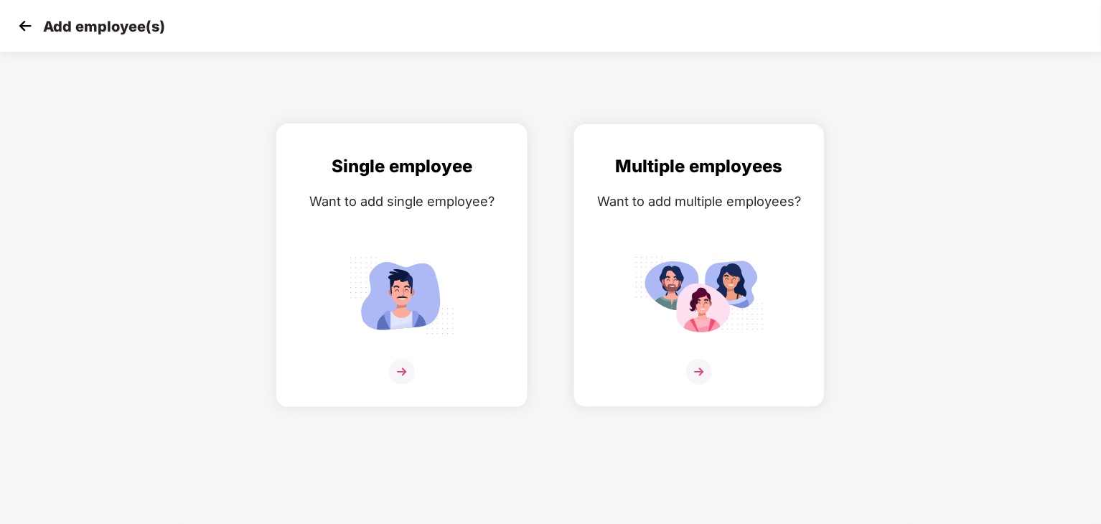
click at [403, 367] on img at bounding box center [402, 372] width 26 height 26
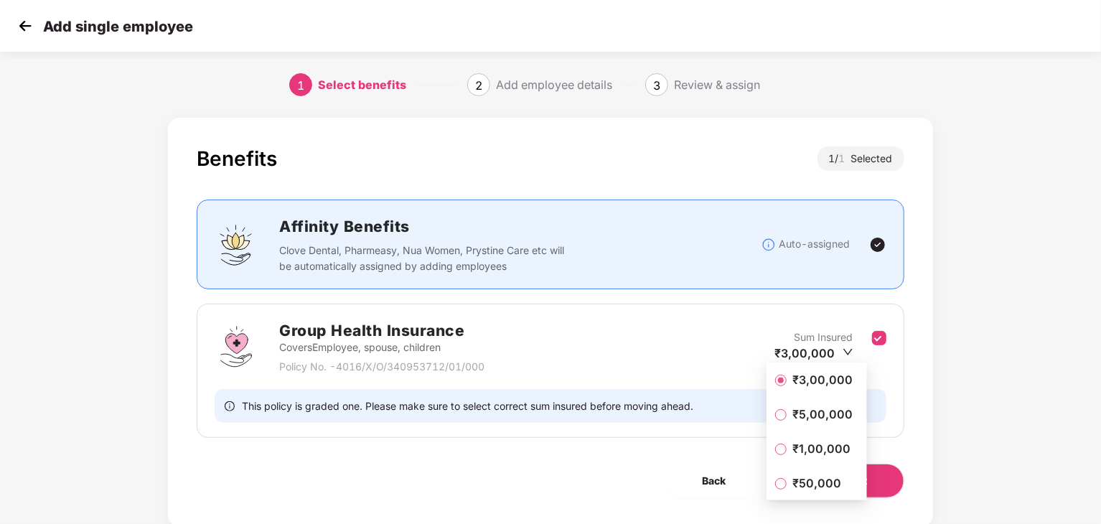
click at [806, 485] on span "₹50,000" at bounding box center [816, 483] width 60 height 16
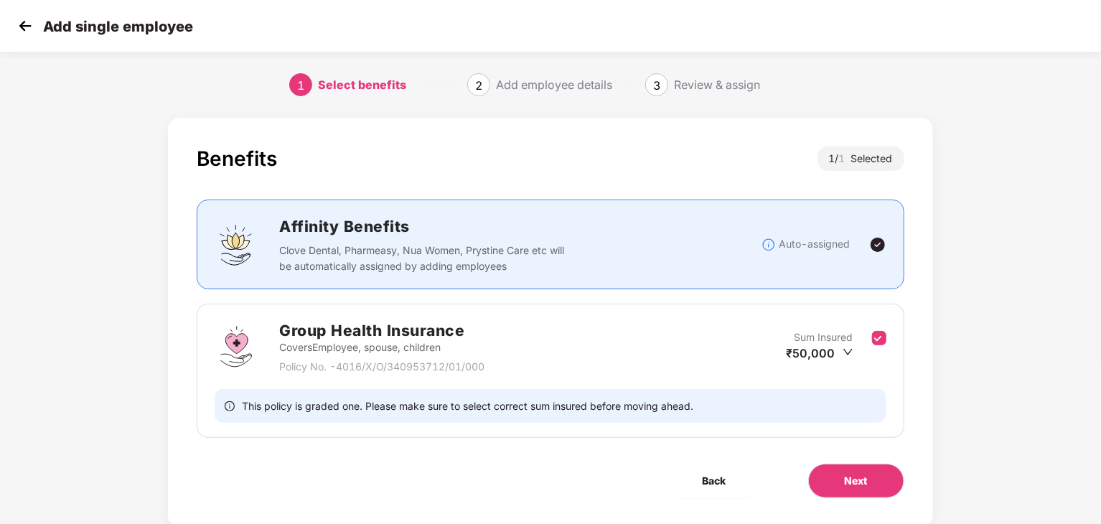
click at [971, 351] on div "Benefits 1 / 1 Selected Affinity Benefits Clove Dental, Pharmeasy, Nua Women, P…" at bounding box center [550, 336] width 917 height 452
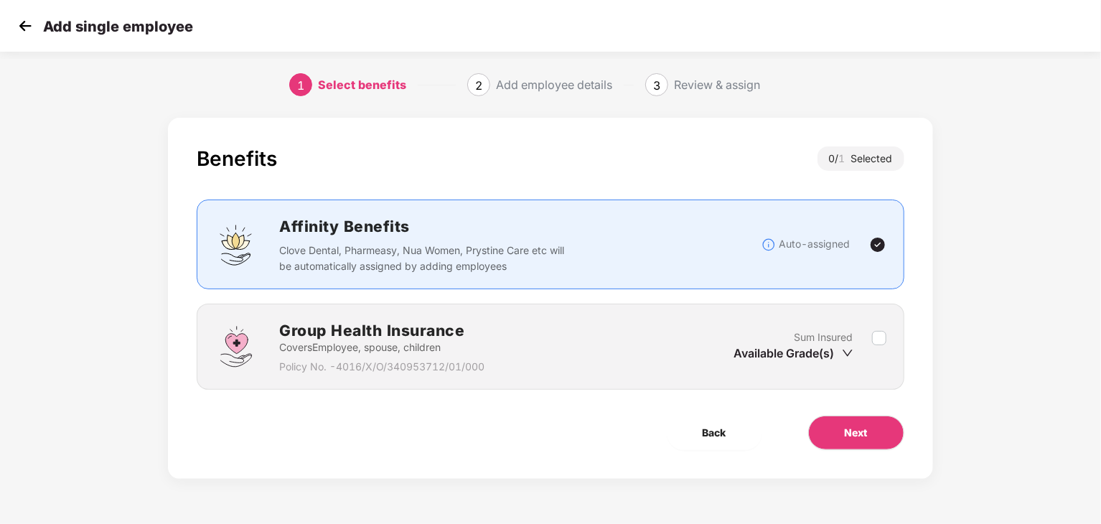
click at [940, 295] on div "Benefits 0 / 1 Selected Affinity Benefits Clove Dental, Pharmeasy, Nua Women, P…" at bounding box center [550, 312] width 917 height 404
click at [840, 351] on div "Available Grade(s)" at bounding box center [793, 353] width 119 height 16
click at [847, 351] on icon "down" at bounding box center [847, 352] width 11 height 11
click at [792, 351] on div "Available Grade(s)" at bounding box center [793, 353] width 119 height 16
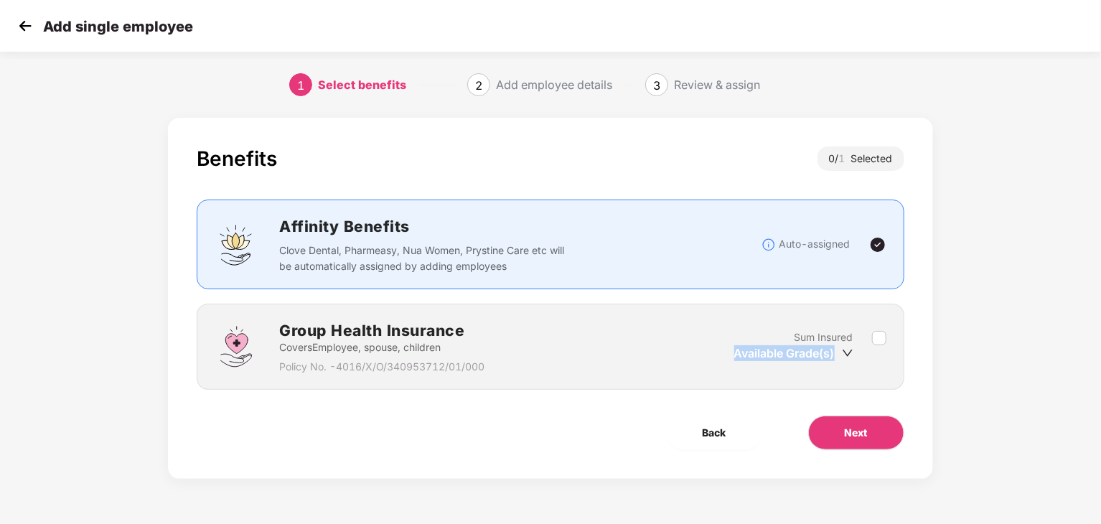
click at [792, 351] on div "Available Grade(s)" at bounding box center [793, 353] width 119 height 16
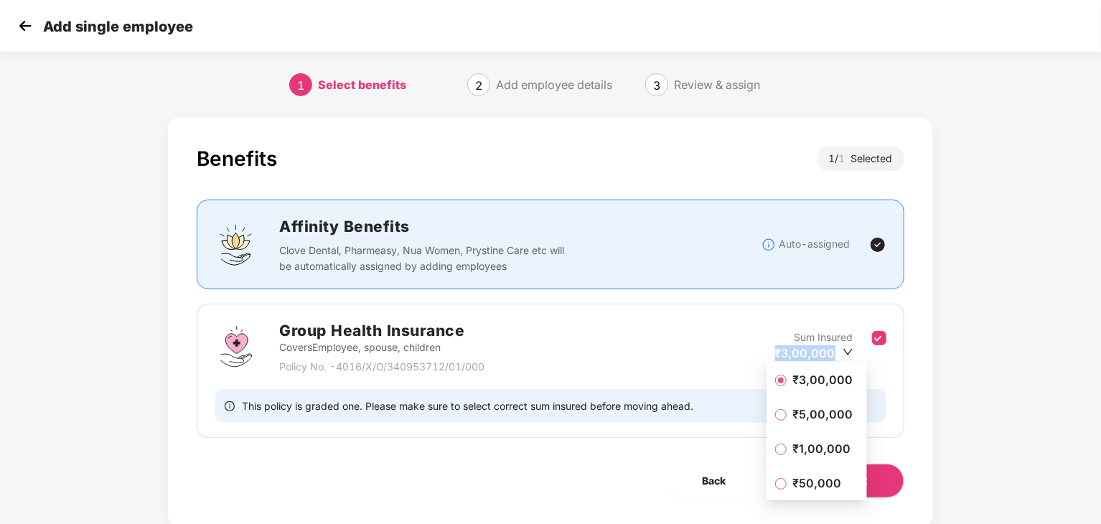
click at [841, 350] on div "₹3,00,000" at bounding box center [814, 353] width 78 height 16
click at [801, 490] on span "₹50,000" at bounding box center [816, 483] width 60 height 16
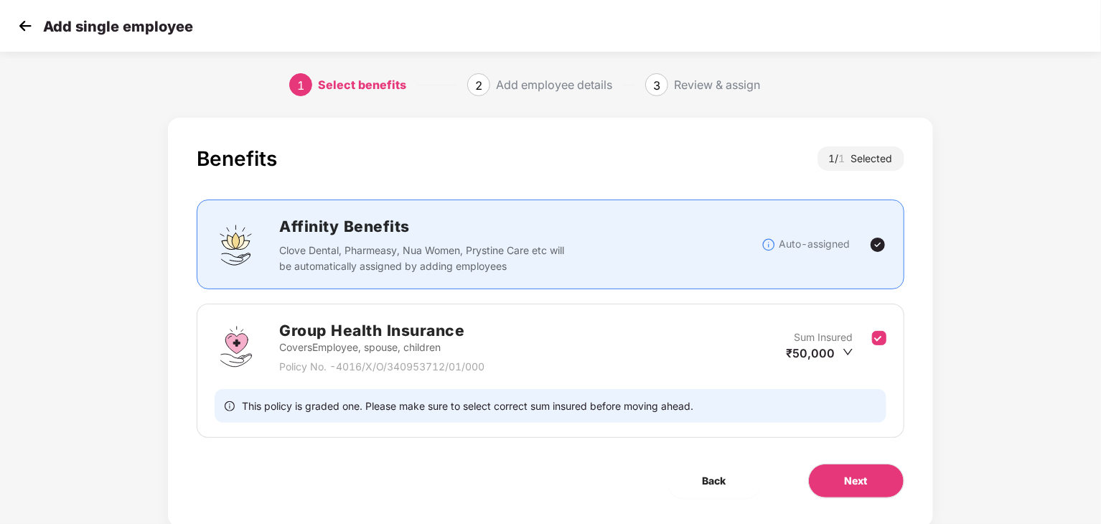
click at [951, 398] on div "Benefits 1 / 1 Selected Affinity Benefits Clove Dental, Pharmeasy, Nua Women, P…" at bounding box center [550, 336] width 917 height 452
click at [24, 33] on img at bounding box center [25, 26] width 22 height 22
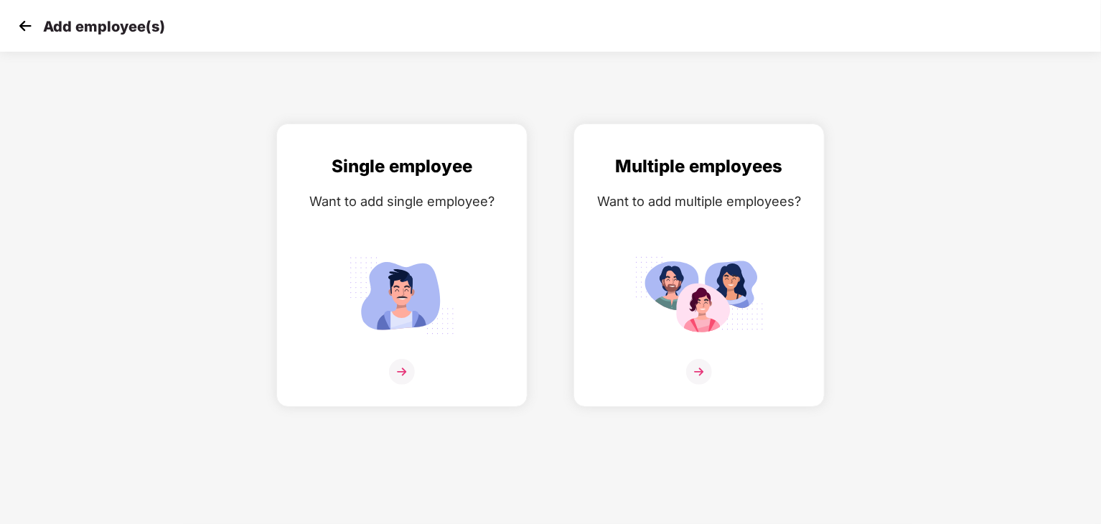
click at [45, 273] on div "Single employee Want to add single employee? Multiple employees Want to add mul…" at bounding box center [550, 264] width 1147 height 283
click at [379, 298] on img at bounding box center [401, 295] width 129 height 90
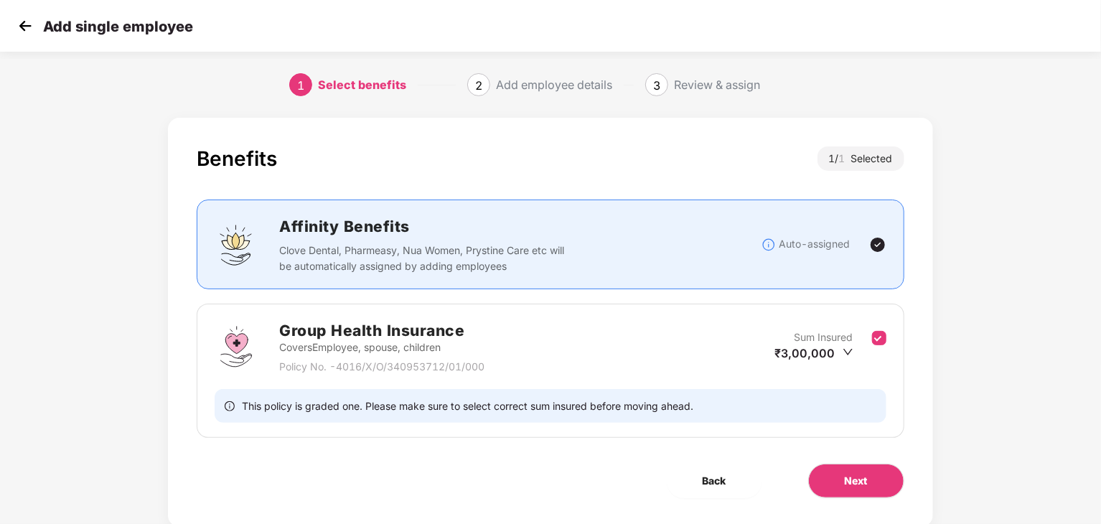
click at [0, 208] on div "Benefits 1 / 1 Selected Affinity Benefits Clove Dental, Pharmeasy, Nua Women, P…" at bounding box center [550, 336] width 1101 height 452
click at [31, 28] on img at bounding box center [25, 26] width 22 height 22
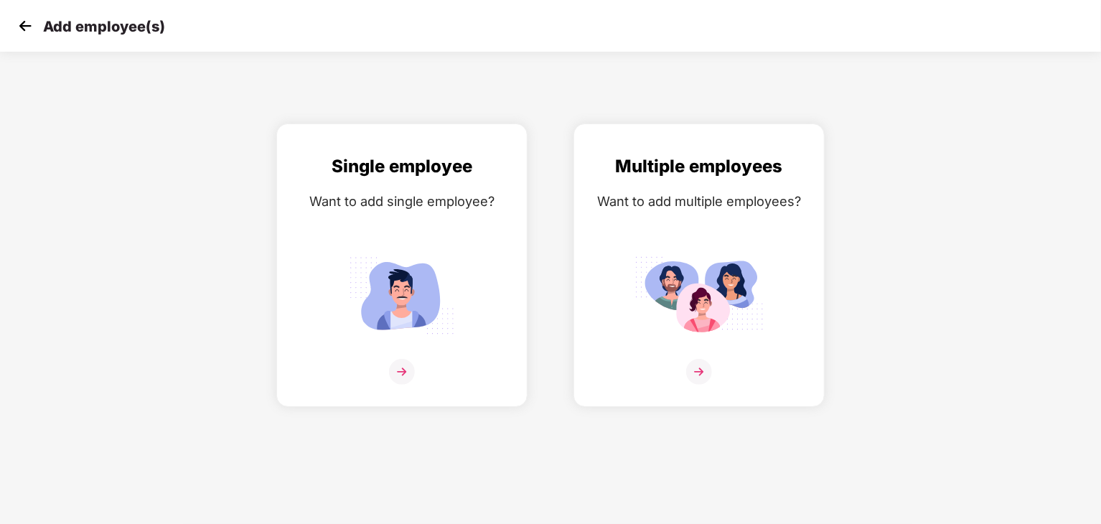
click at [24, 34] on img at bounding box center [25, 26] width 22 height 22
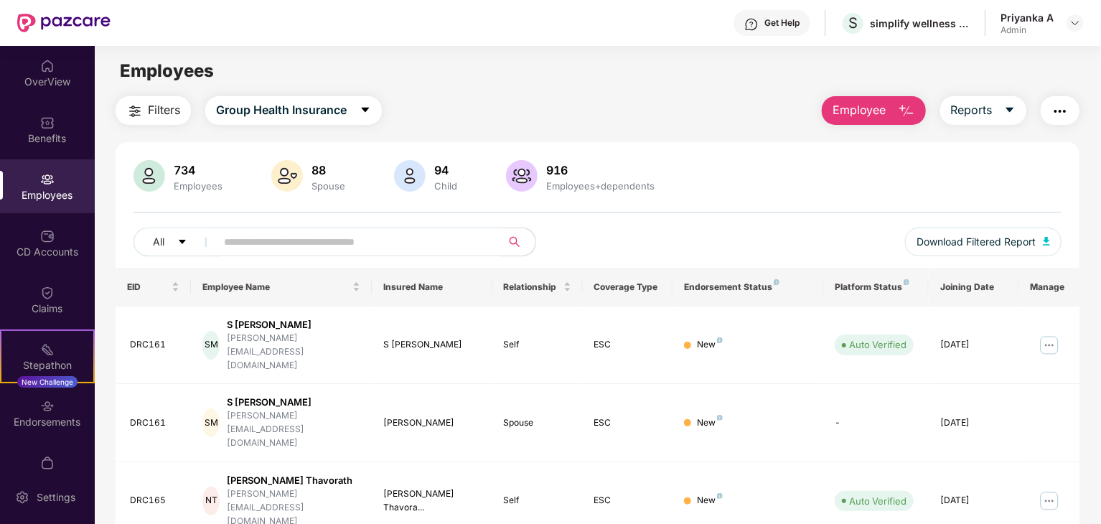
click at [55, 197] on div "Employees" at bounding box center [47, 195] width 95 height 14
click at [354, 242] on input "text" at bounding box center [353, 242] width 258 height 22
click at [901, 107] on img "button" at bounding box center [906, 111] width 17 height 17
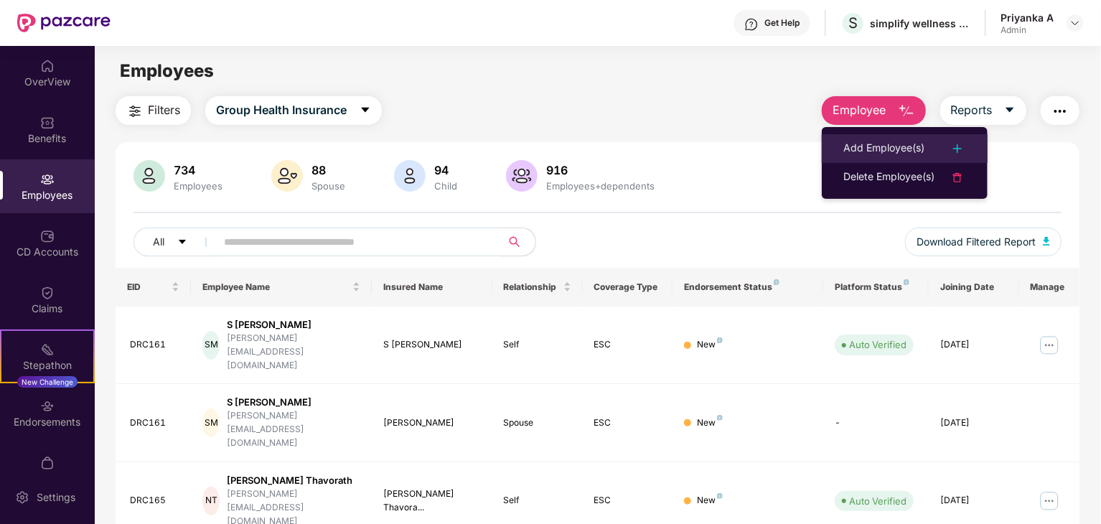
click at [876, 143] on div "Add Employee(s)" at bounding box center [883, 148] width 81 height 17
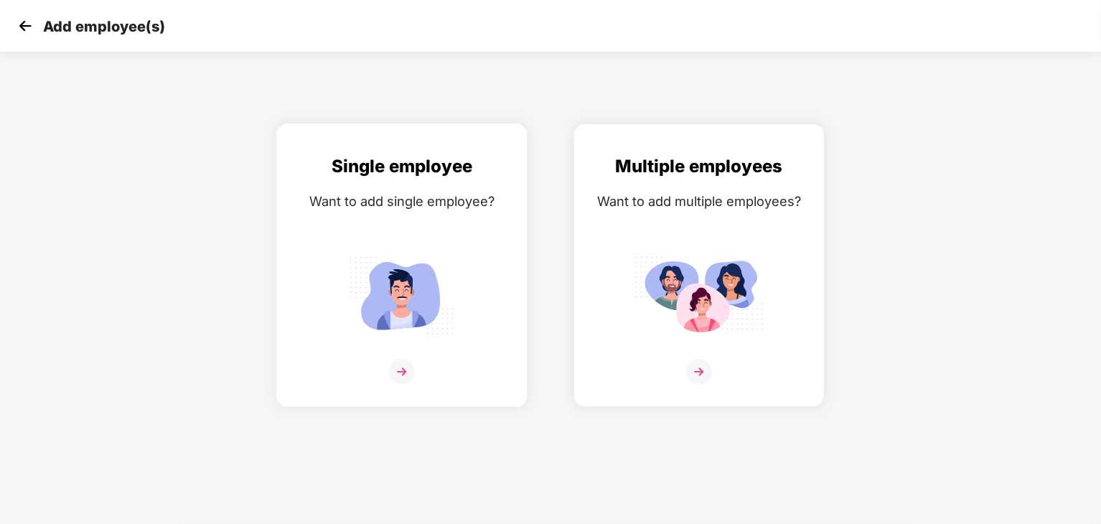
click at [402, 367] on img at bounding box center [402, 372] width 26 height 26
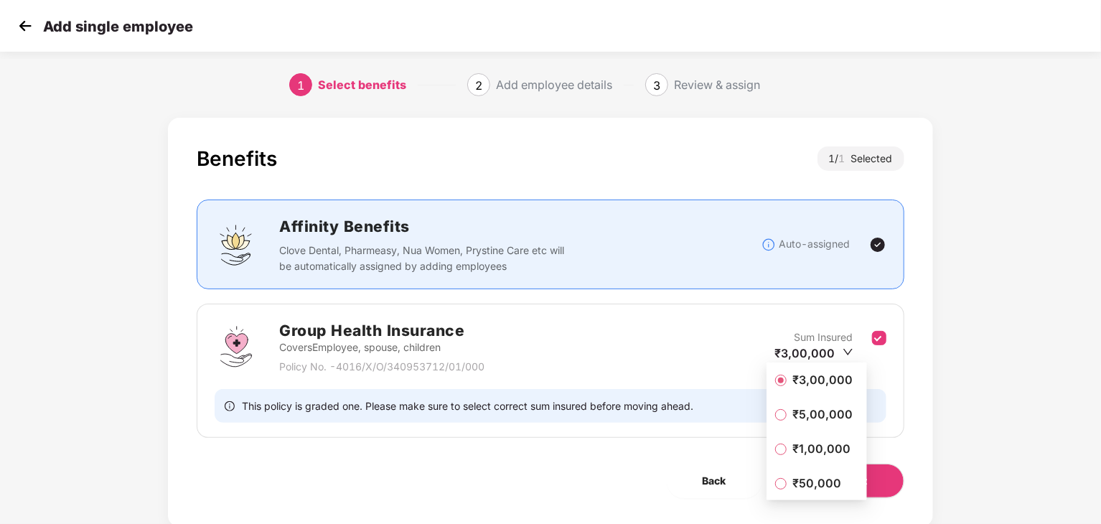
click at [786, 483] on span "₹50,000" at bounding box center [816, 483] width 60 height 16
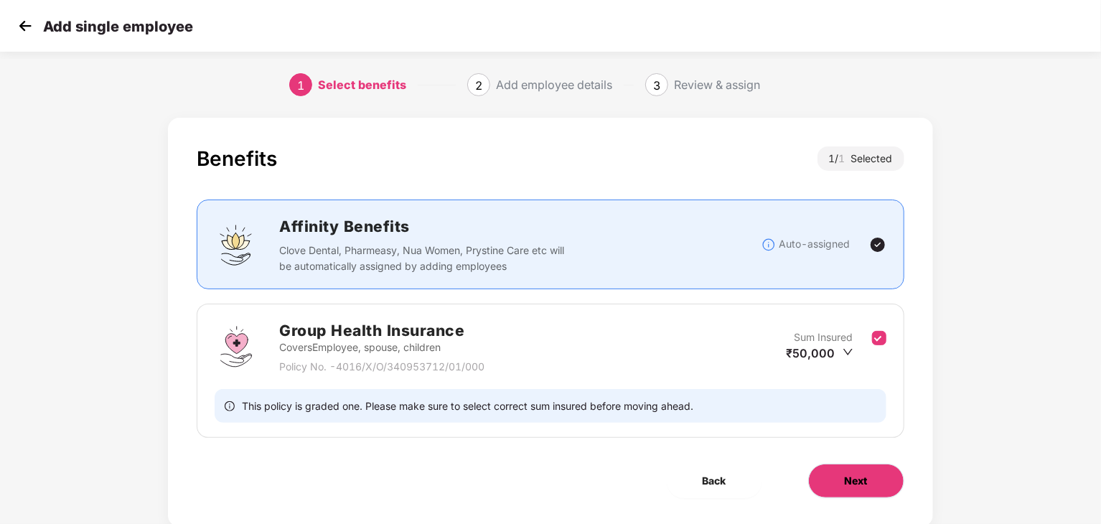
click at [848, 484] on span "Next" at bounding box center [855, 481] width 23 height 16
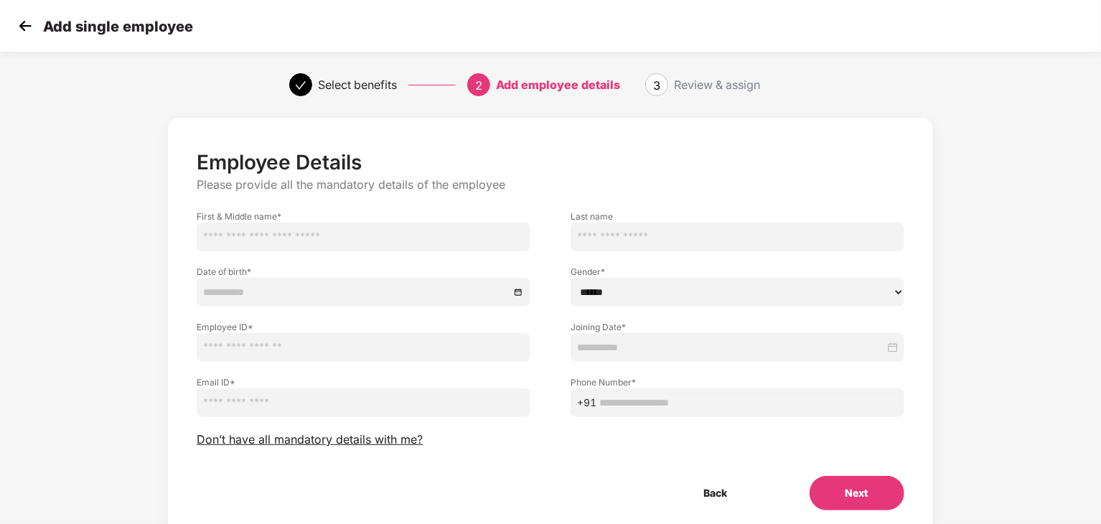
click at [392, 245] on input "text" at bounding box center [364, 236] width 334 height 29
click at [1083, 133] on div "Employee Details Please provide all the mandatory details of the employee First…" at bounding box center [550, 342] width 1101 height 464
